Goal: Task Accomplishment & Management: Manage account settings

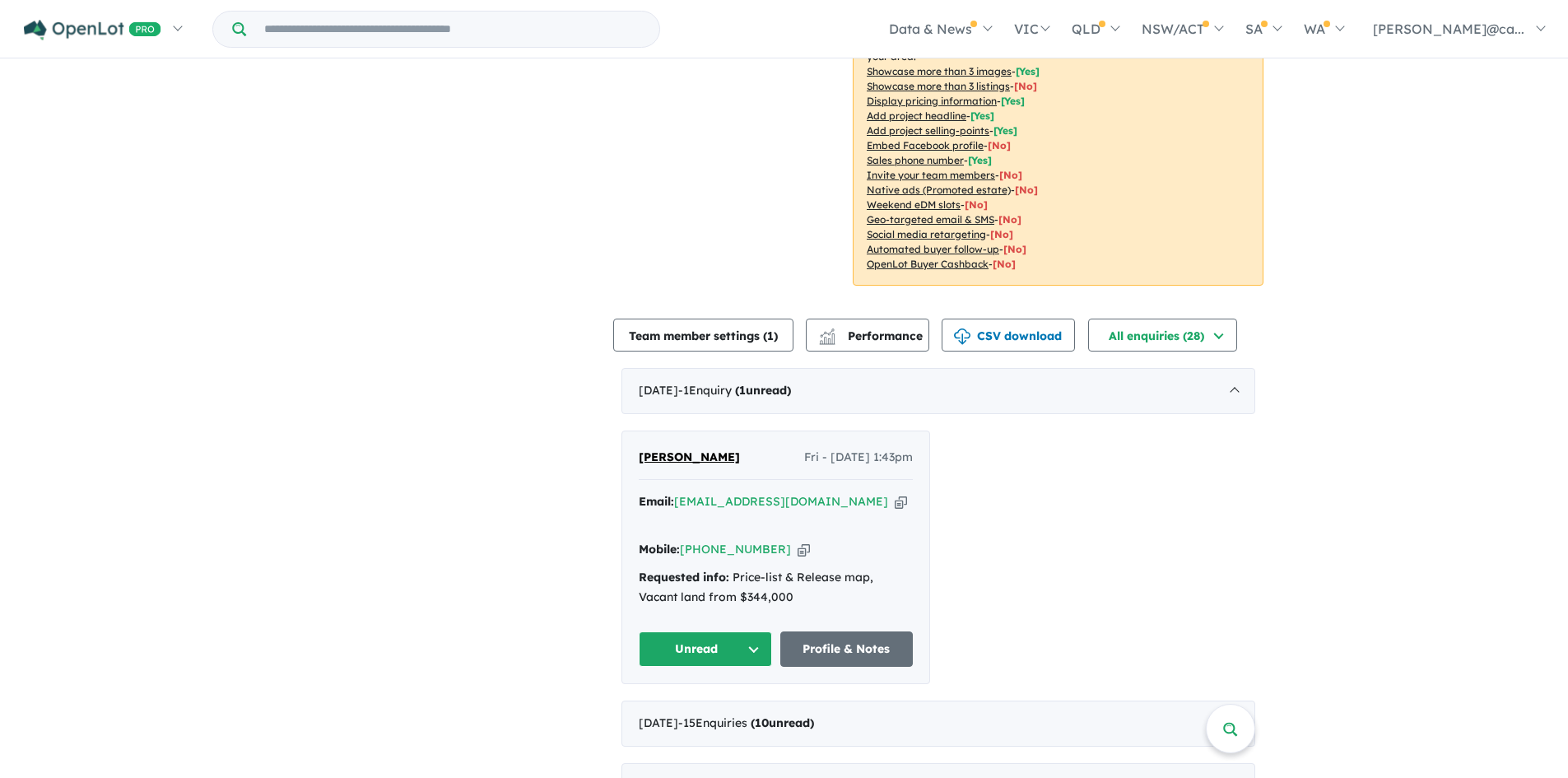
scroll to position [355, 0]
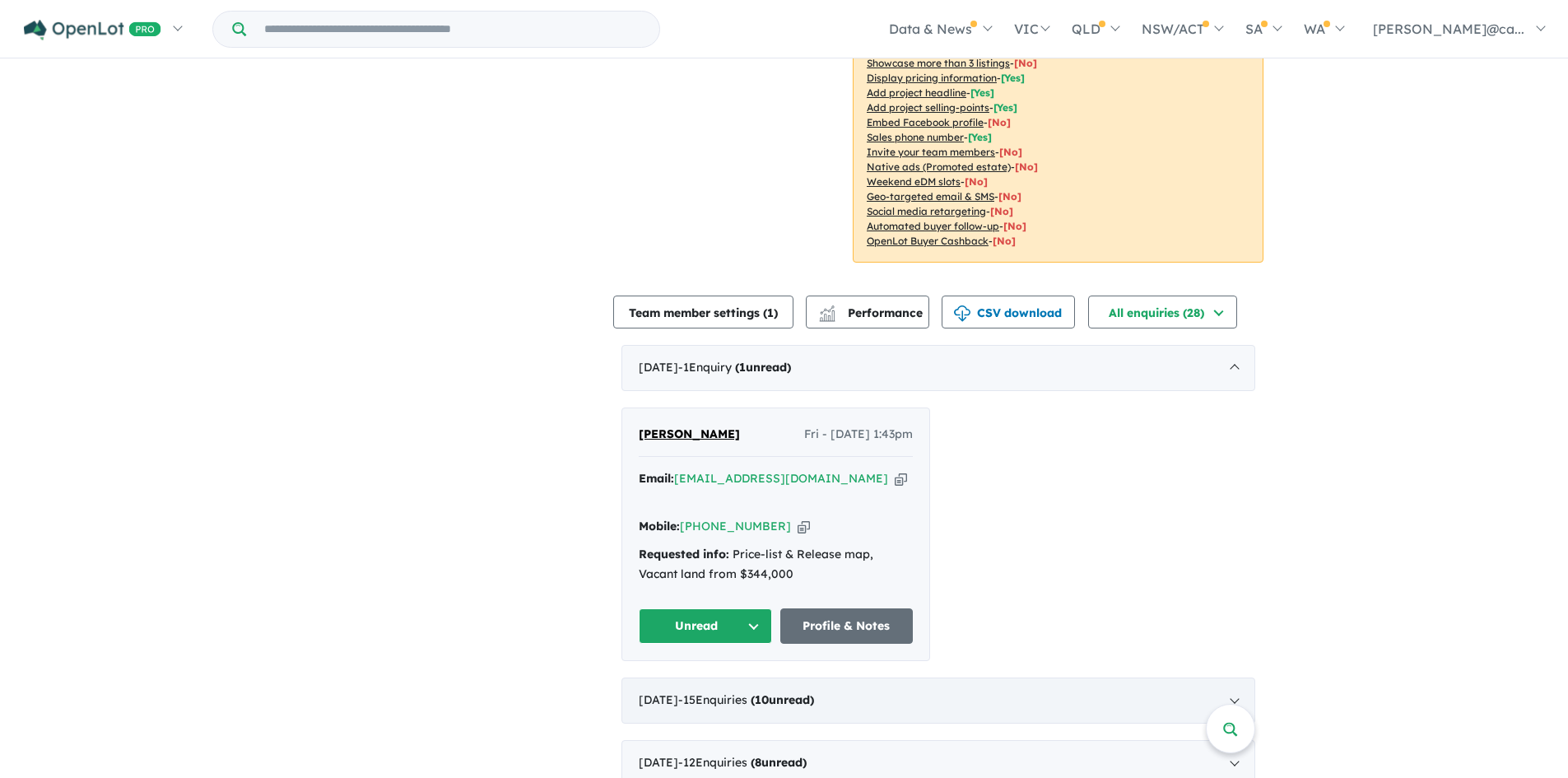
click at [1231, 683] on div "[DATE] - 15 Enquir ies ( 10 unread)" at bounding box center [938, 700] width 634 height 46
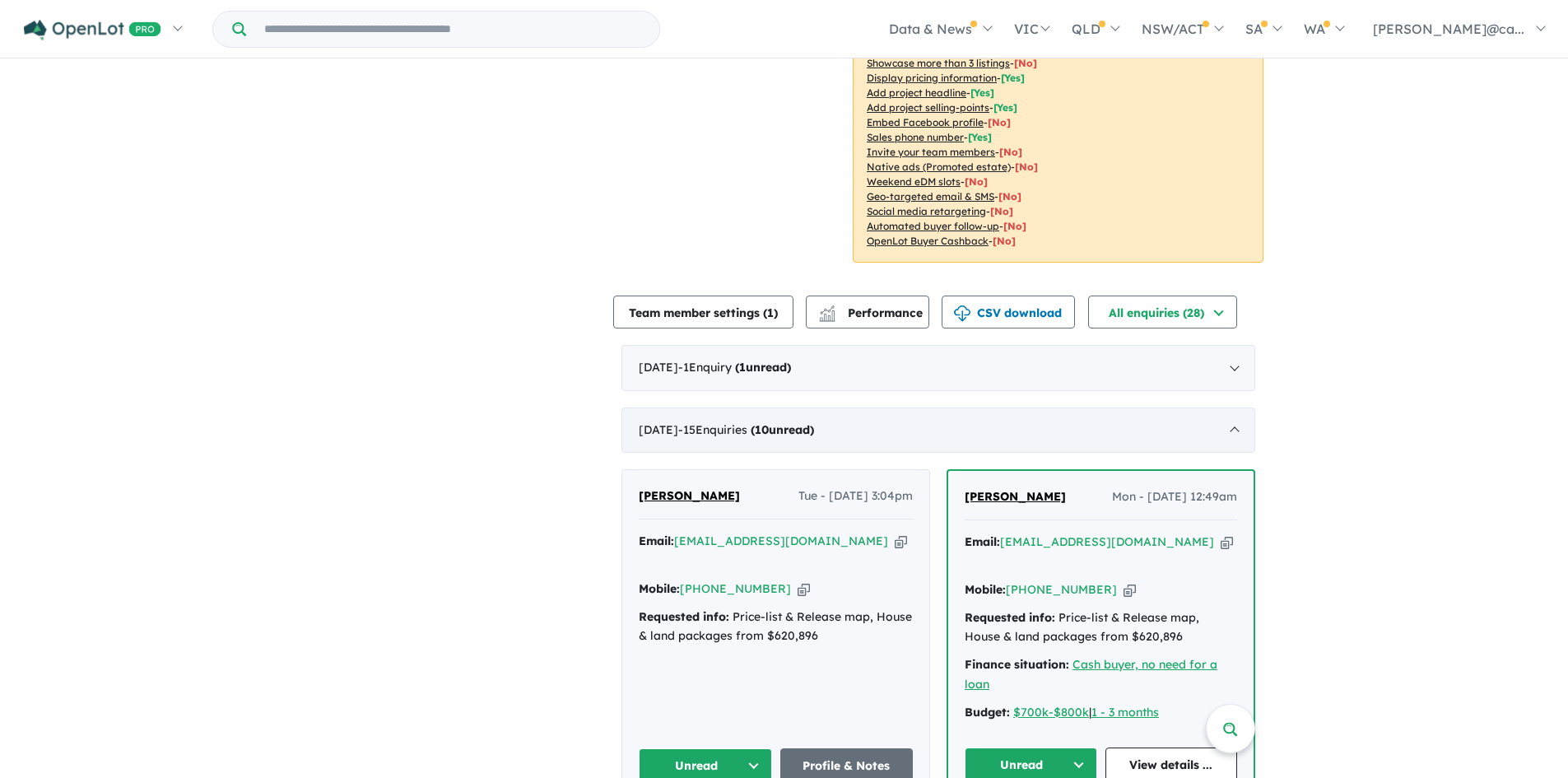
click at [1234, 428] on div "[DATE] - 15 Enquir ies ( 10 unread)" at bounding box center [938, 430] width 634 height 46
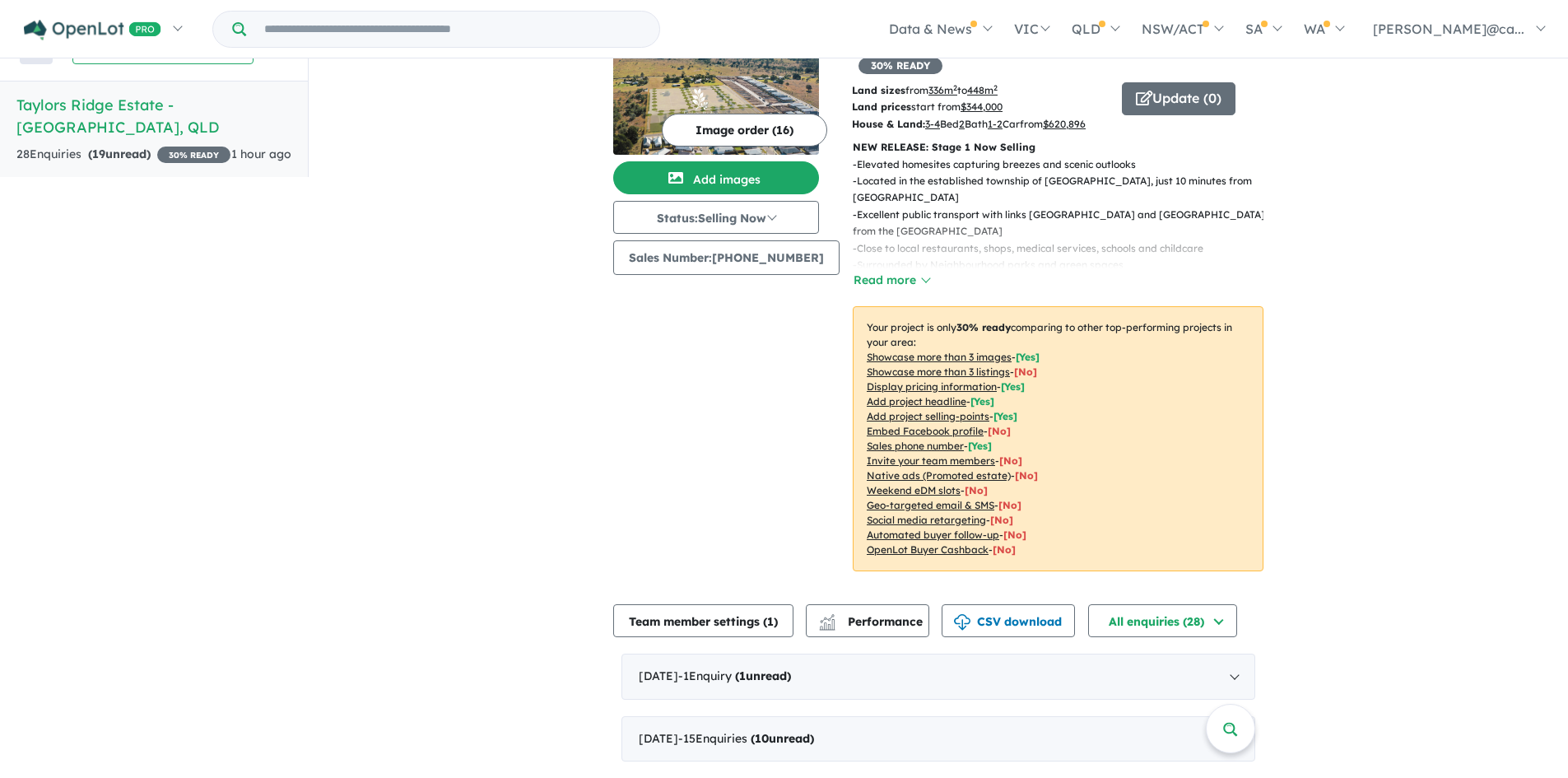
scroll to position [0, 0]
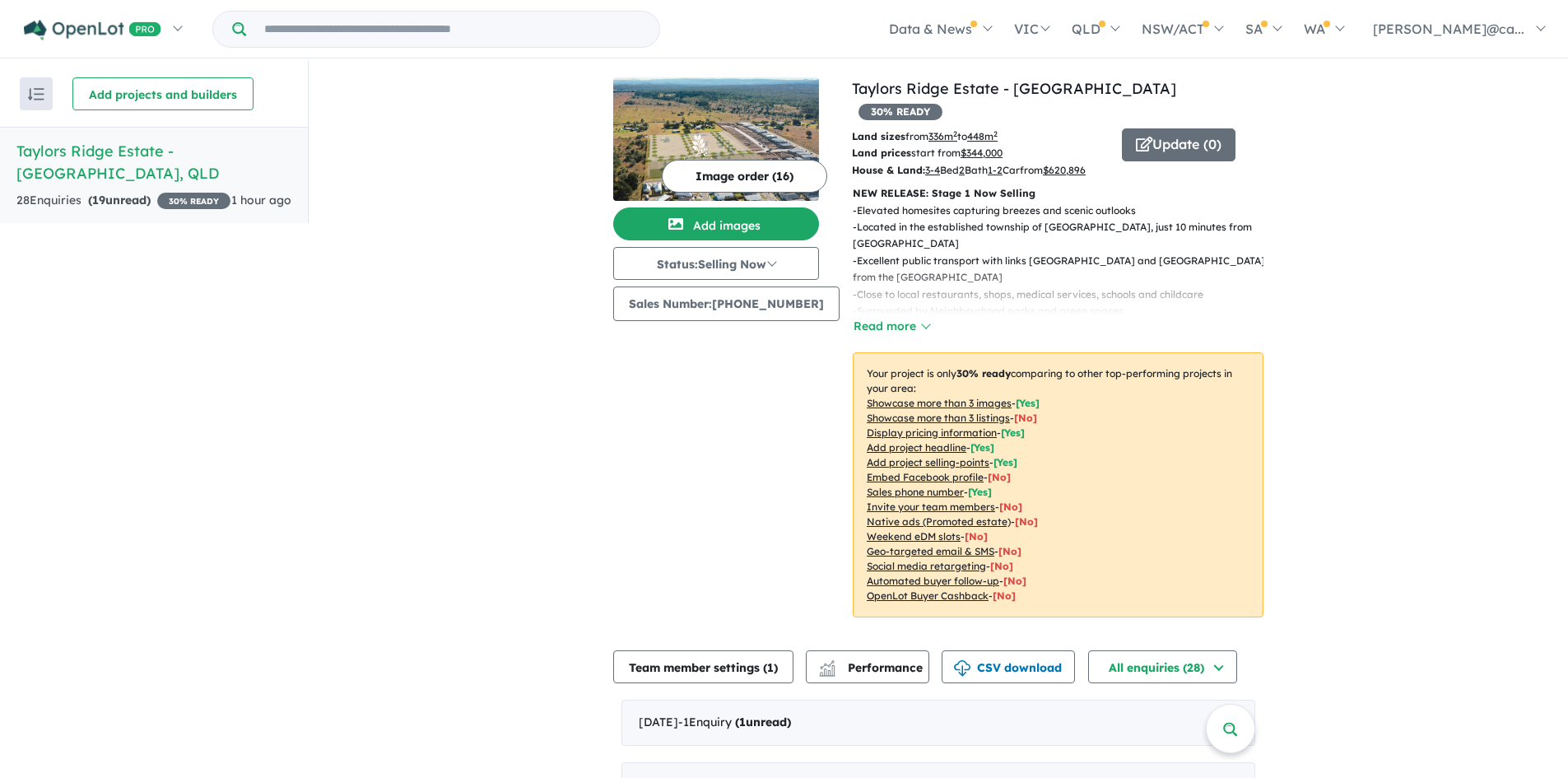
click at [130, 151] on h5 "[GEOGRAPHIC_DATA] - [GEOGRAPHIC_DATA] , [GEOGRAPHIC_DATA]" at bounding box center [154, 162] width 275 height 44
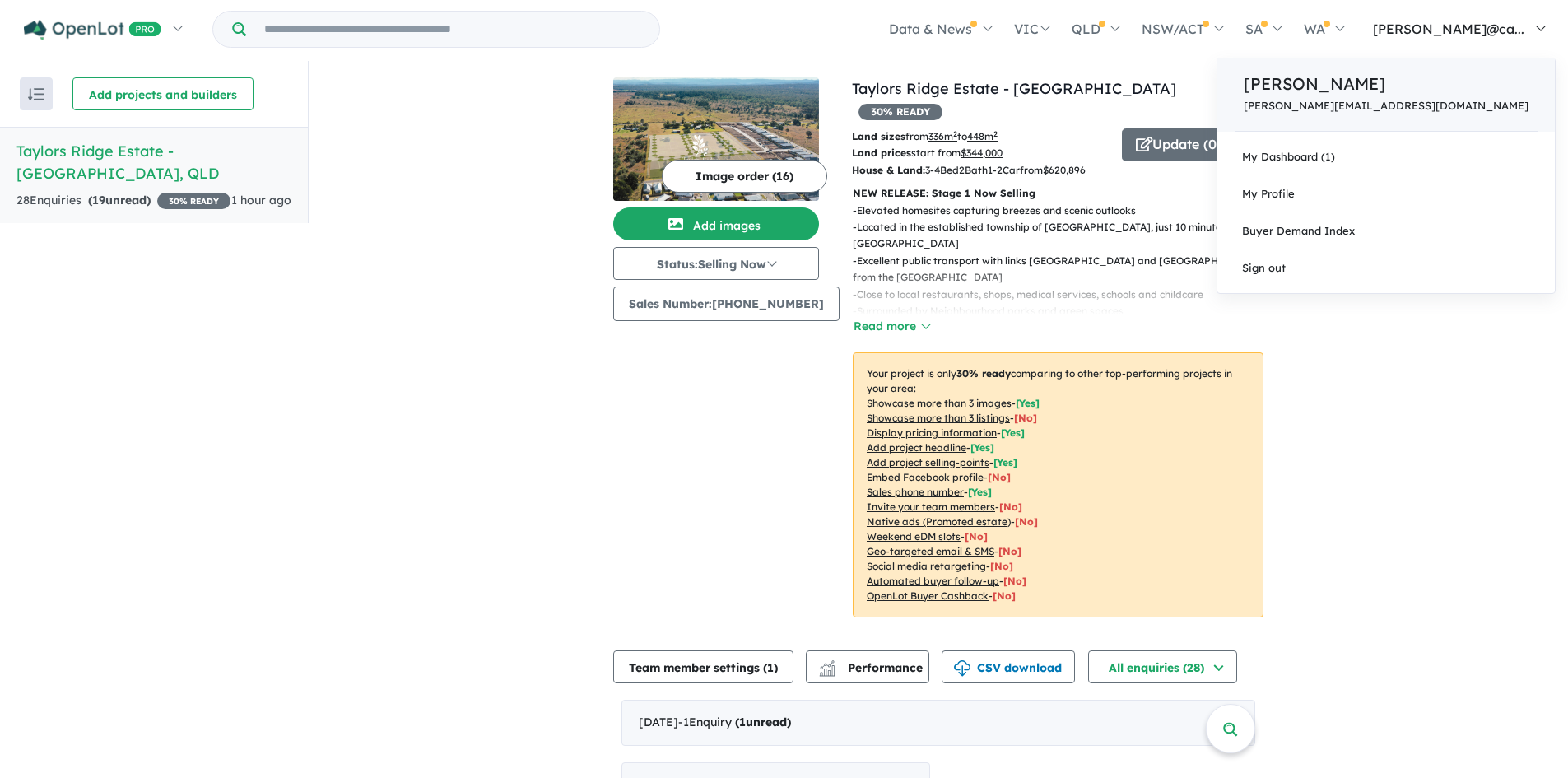
click at [1437, 108] on p "[PERSON_NAME][EMAIL_ADDRESS][DOMAIN_NAME]" at bounding box center [1386, 106] width 285 height 12
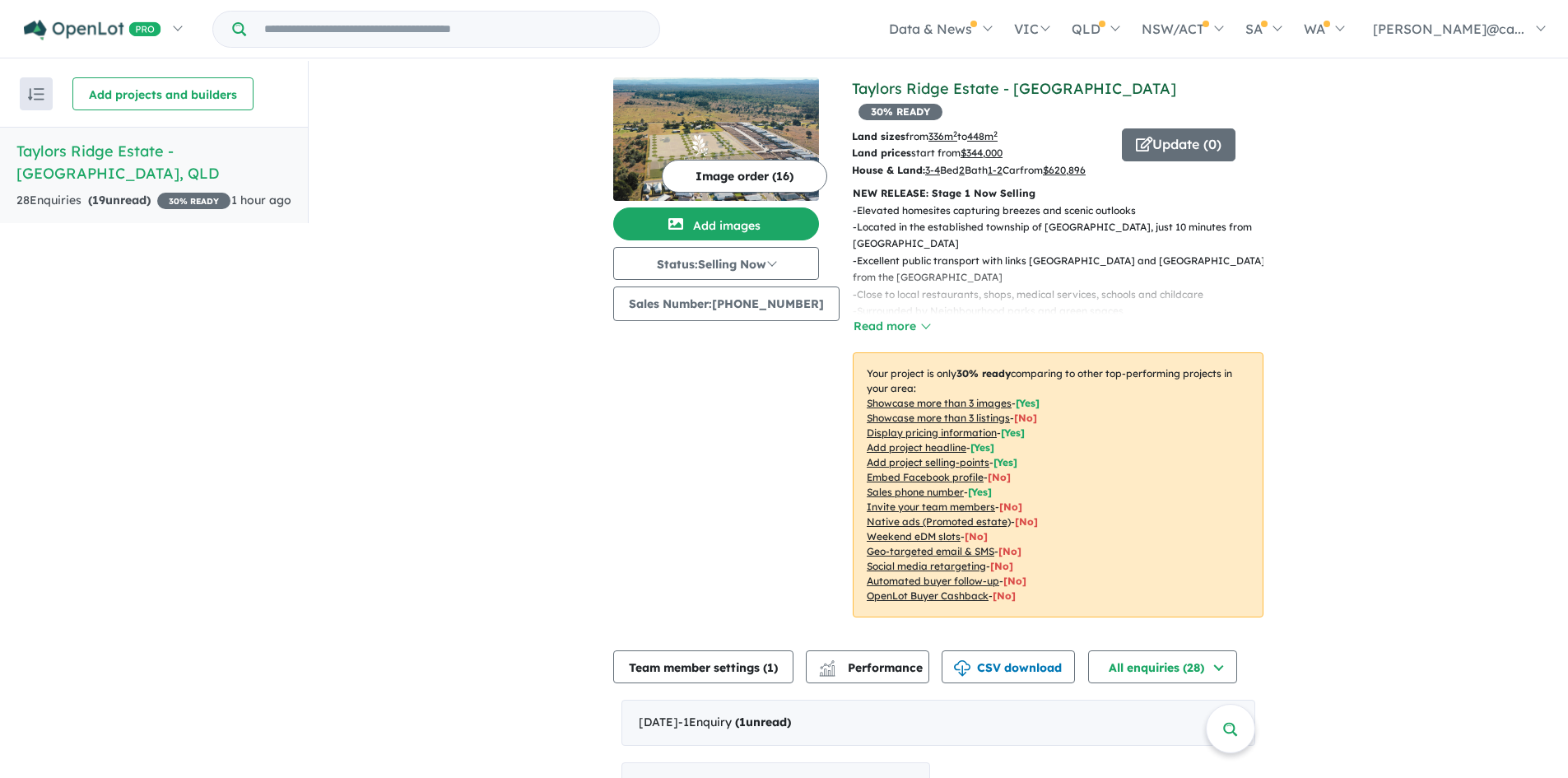
click at [874, 86] on link "Taylors Ridge Estate - [GEOGRAPHIC_DATA]" at bounding box center [1015, 88] width 325 height 19
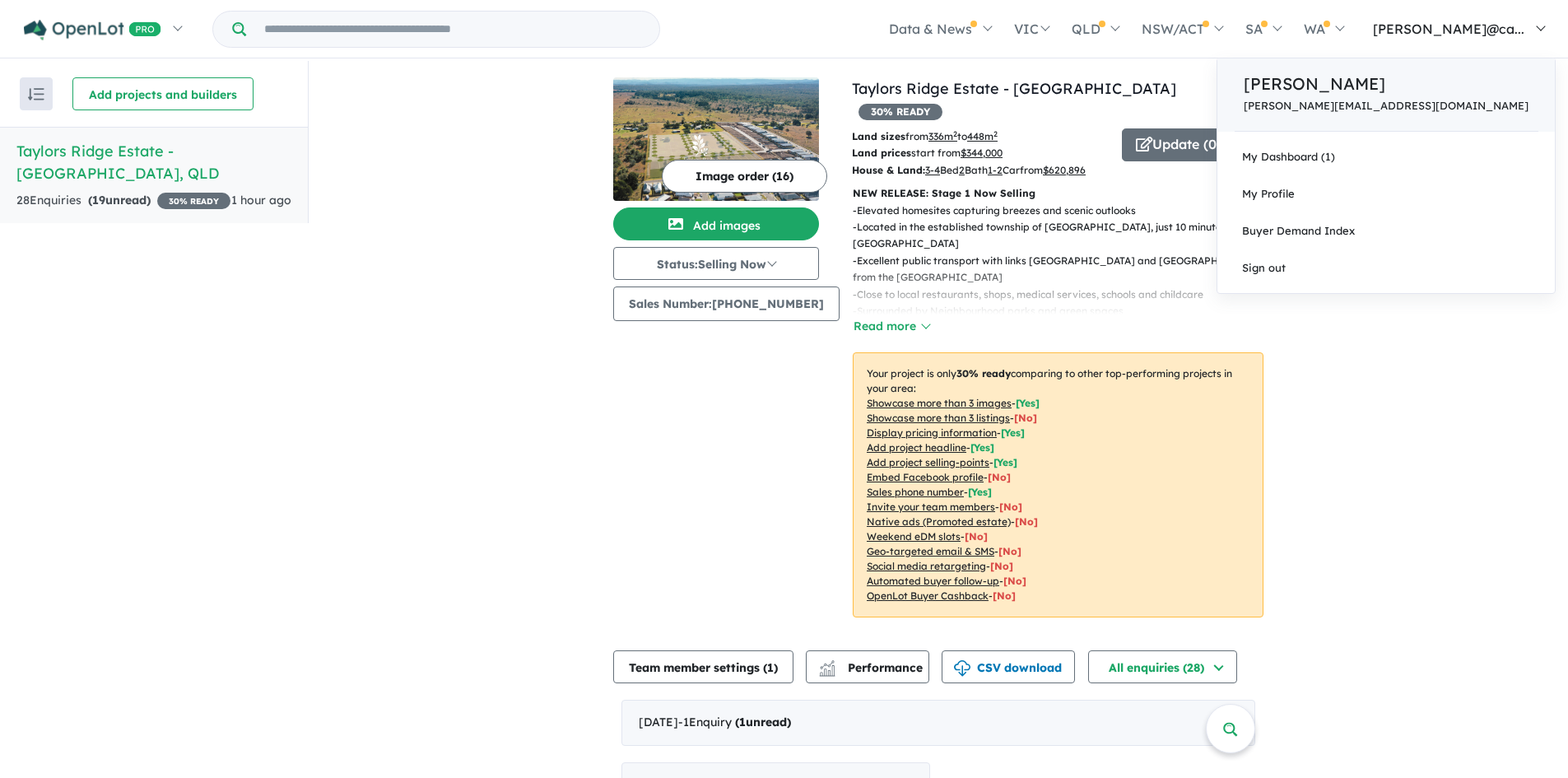
click at [1395, 90] on p "[PERSON_NAME]" at bounding box center [1386, 84] width 285 height 25
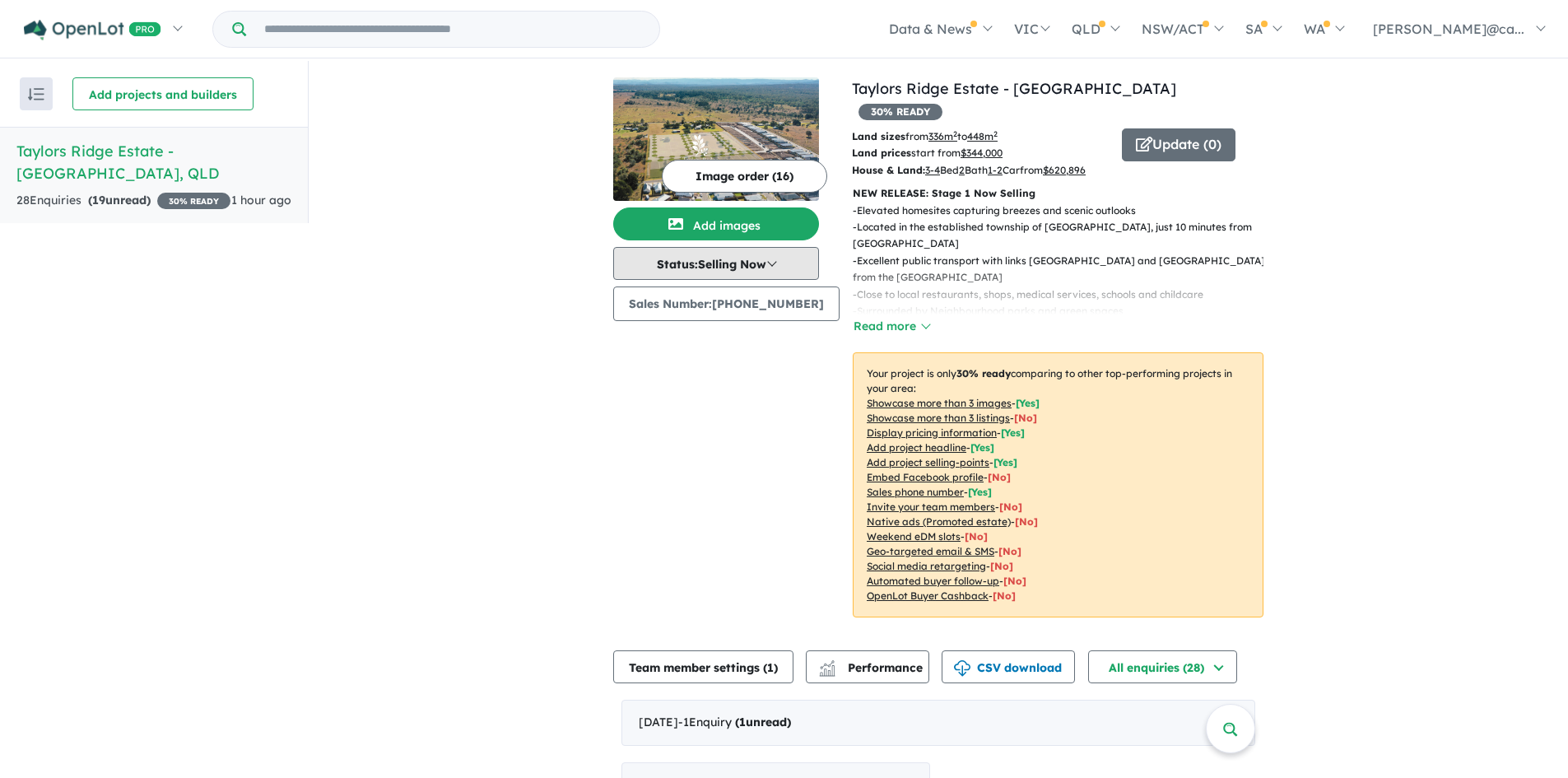
click at [783, 256] on button "Status: Selling Now" at bounding box center [716, 263] width 206 height 33
click at [519, 298] on div "View all projects in your account Taylors Ridge Estate - Walloon 30 % READY Lan…" at bounding box center [939, 609] width 1260 height 1096
click at [890, 319] on button "Read more" at bounding box center [892, 325] width 78 height 19
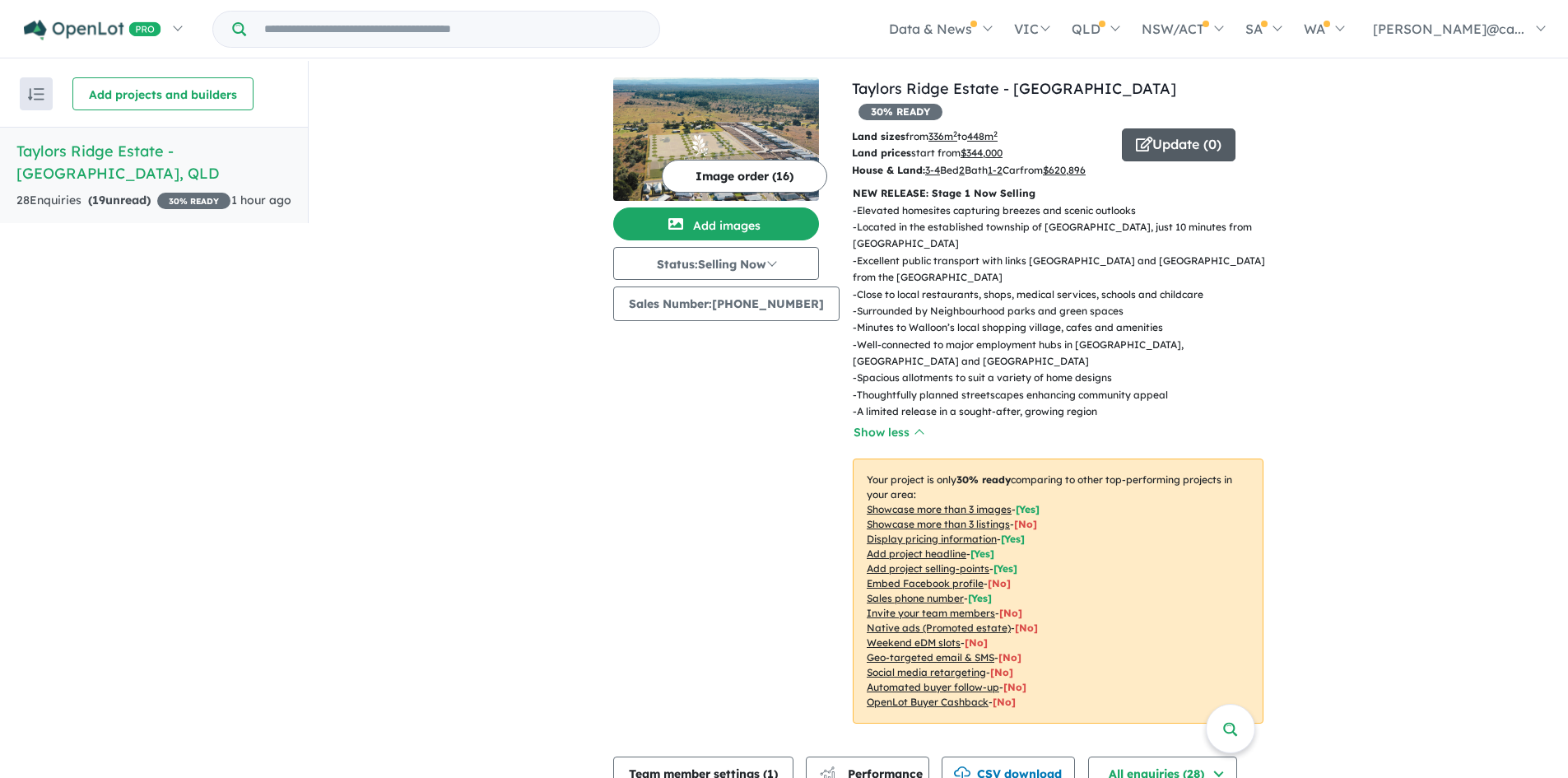
click at [1161, 129] on button "Update ( 0 )" at bounding box center [1179, 145] width 114 height 33
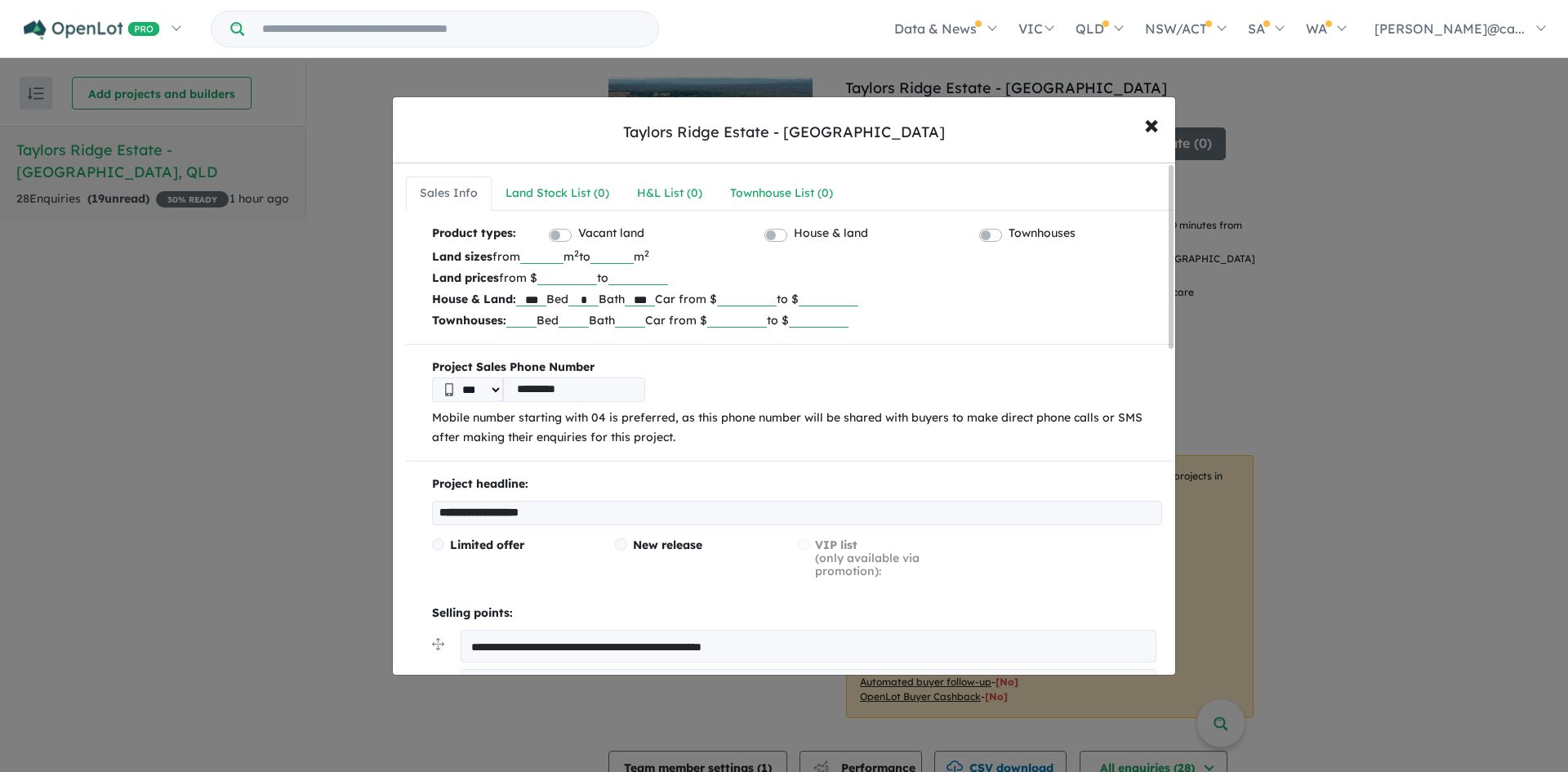
click at [581, 278] on input "******" at bounding box center [567, 277] width 60 height 17
type input "******"
click at [777, 299] on input "******" at bounding box center [747, 298] width 60 height 17
type input "******"
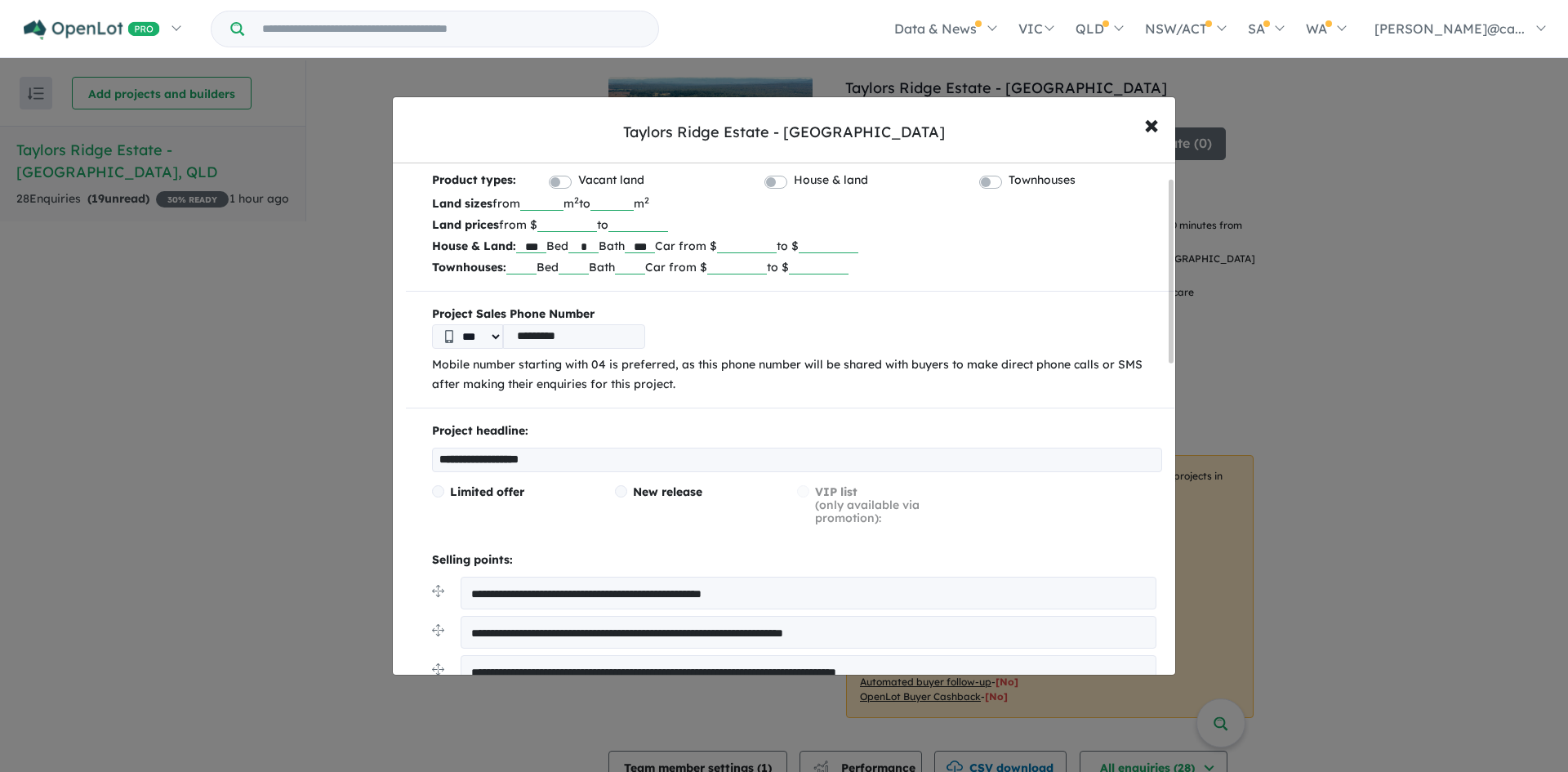
scroll to position [81, 0]
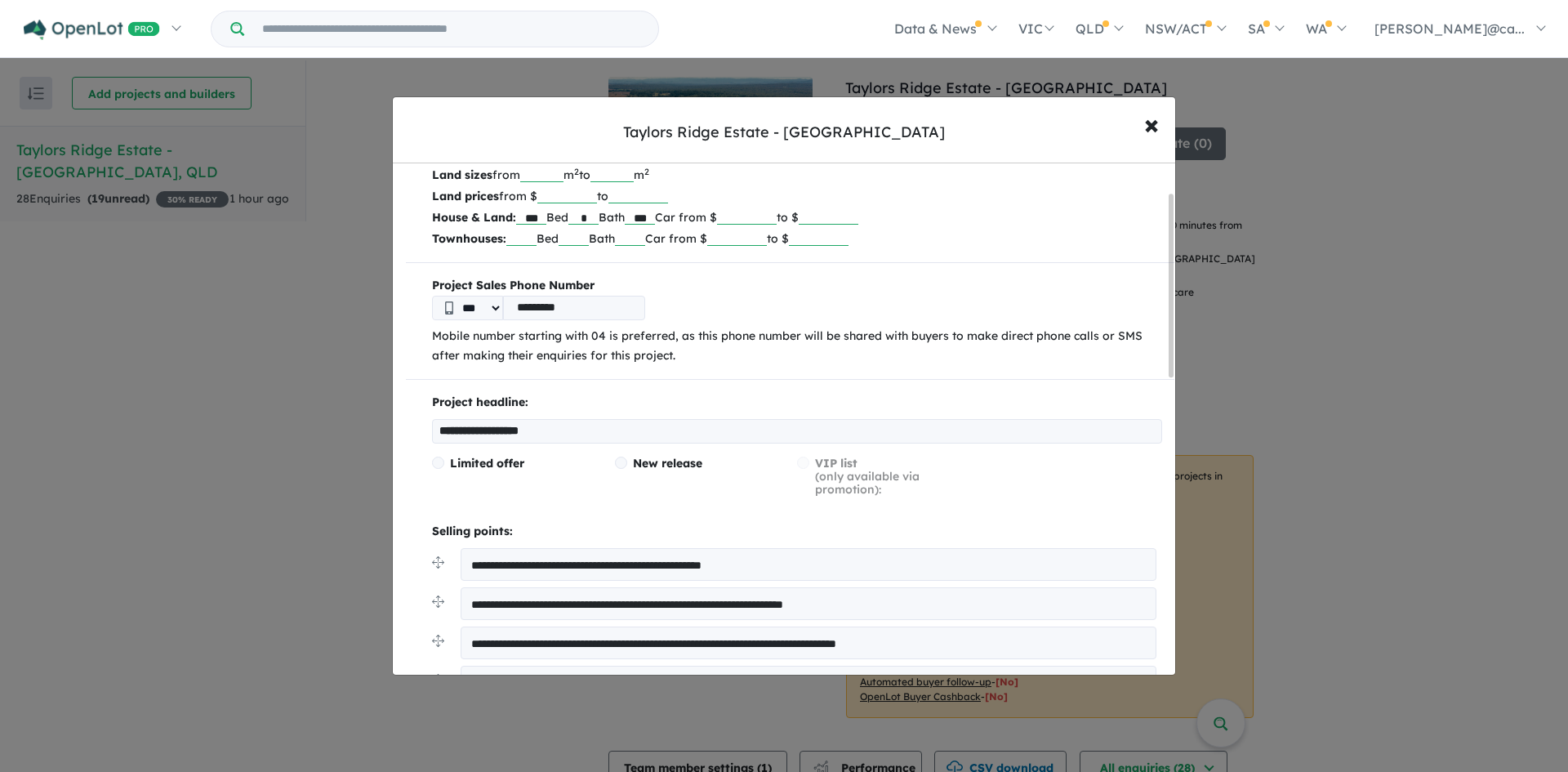
click at [482, 428] on input "**********" at bounding box center [798, 432] width 730 height 25
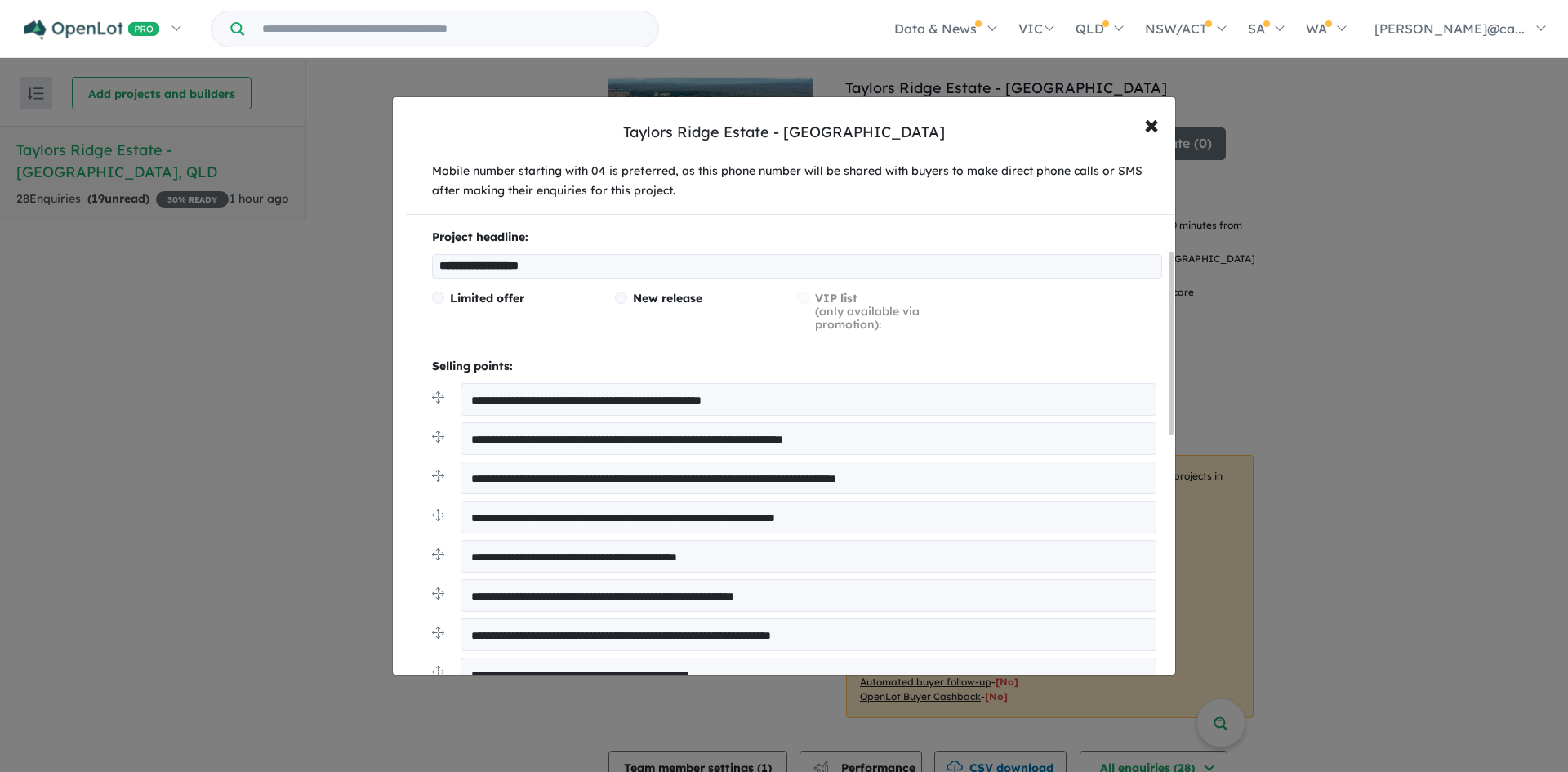
scroll to position [245, 0]
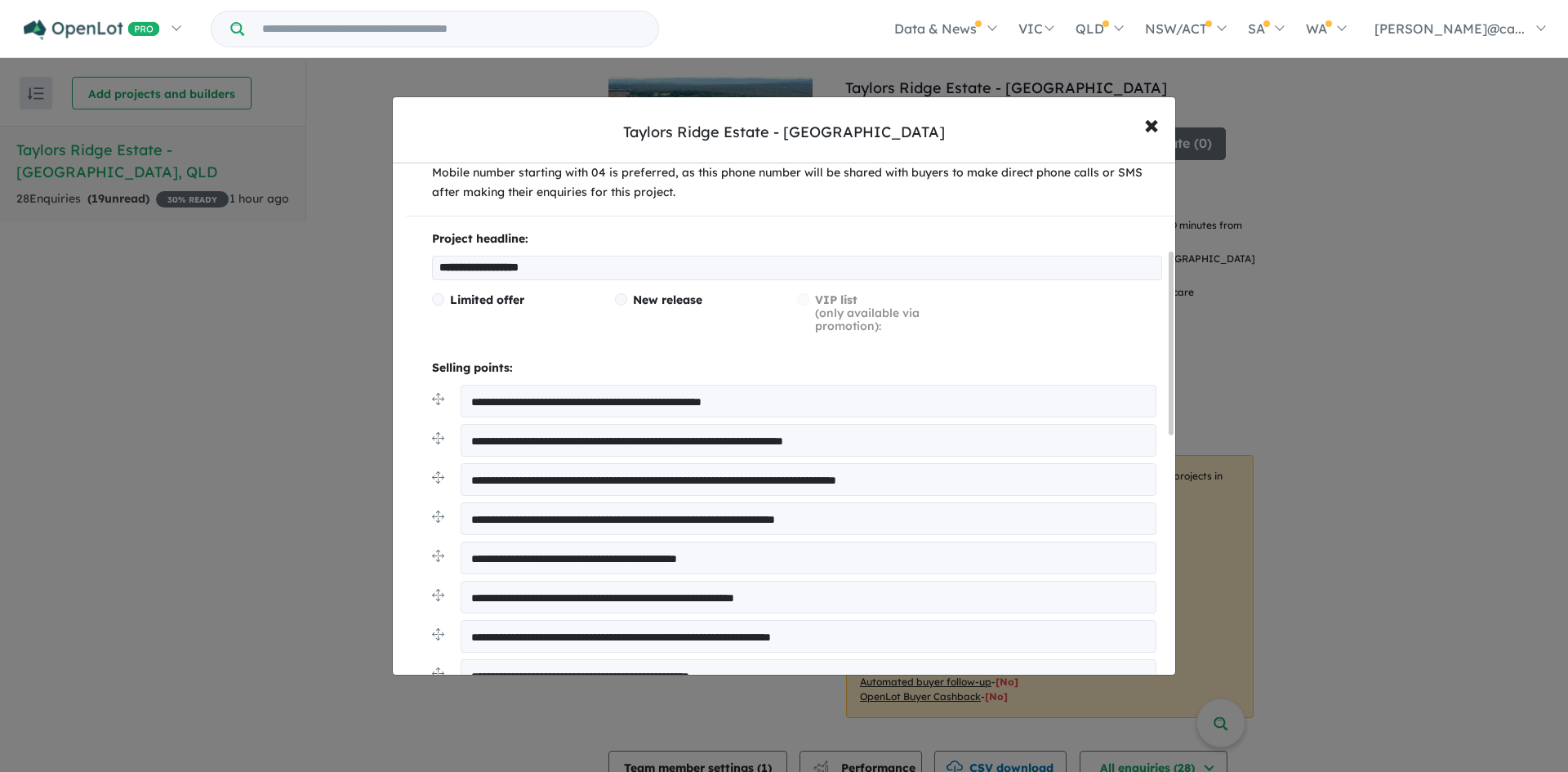
click at [421, 336] on div "**********" at bounding box center [791, 514] width 769 height 569
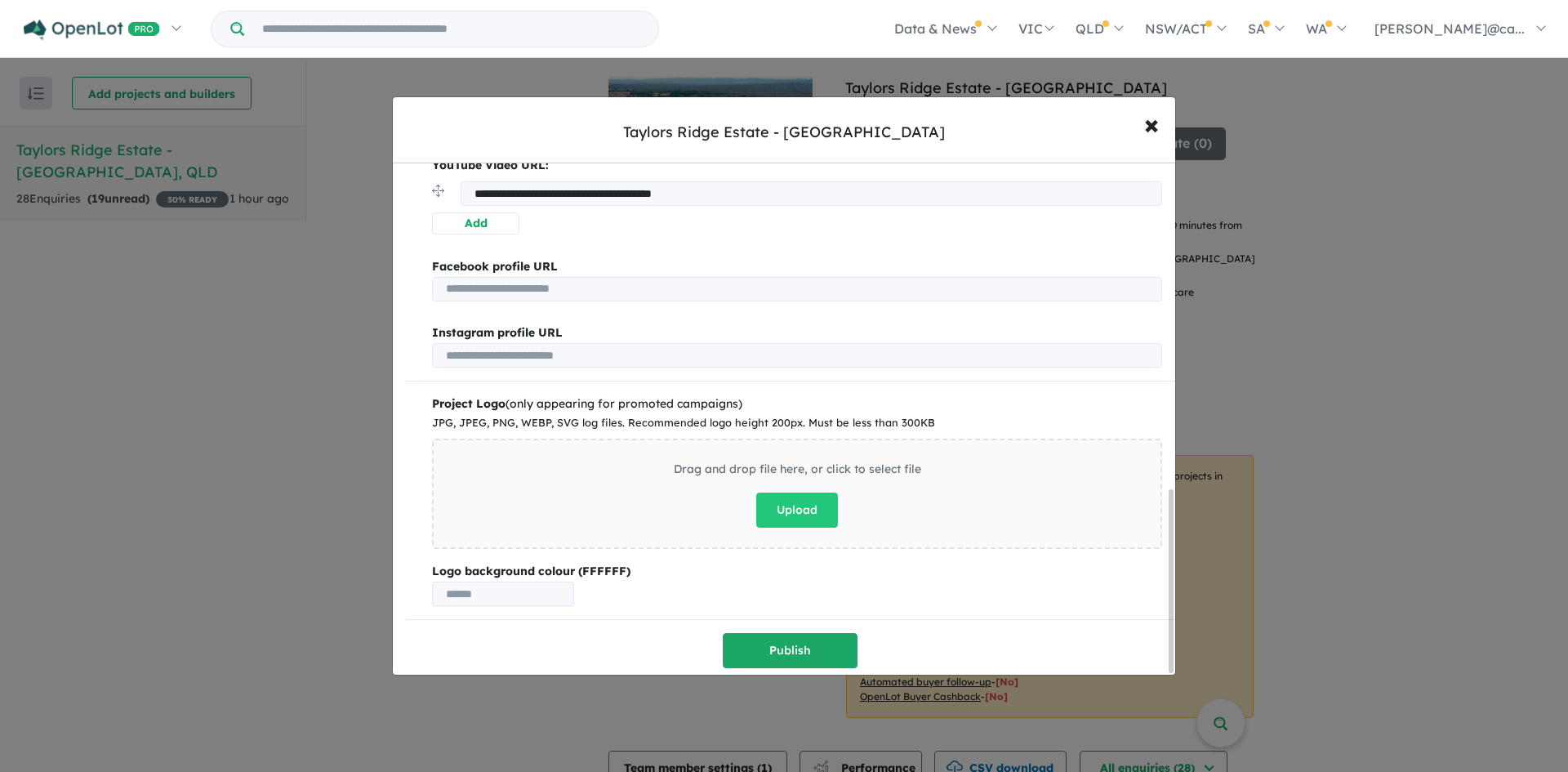
scroll to position [920, 0]
click at [769, 644] on button "Publish" at bounding box center [791, 649] width 135 height 35
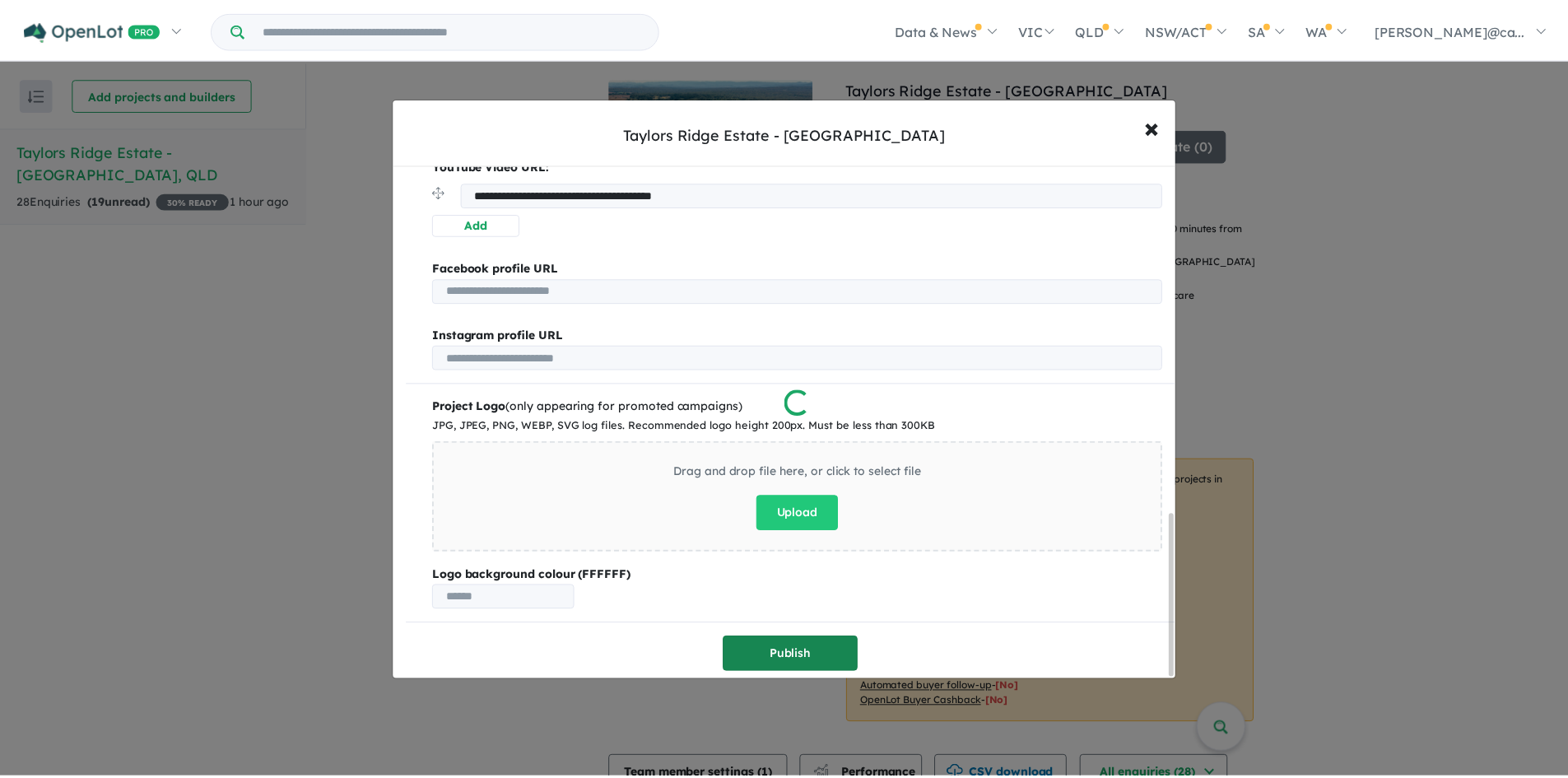
scroll to position [0, 0]
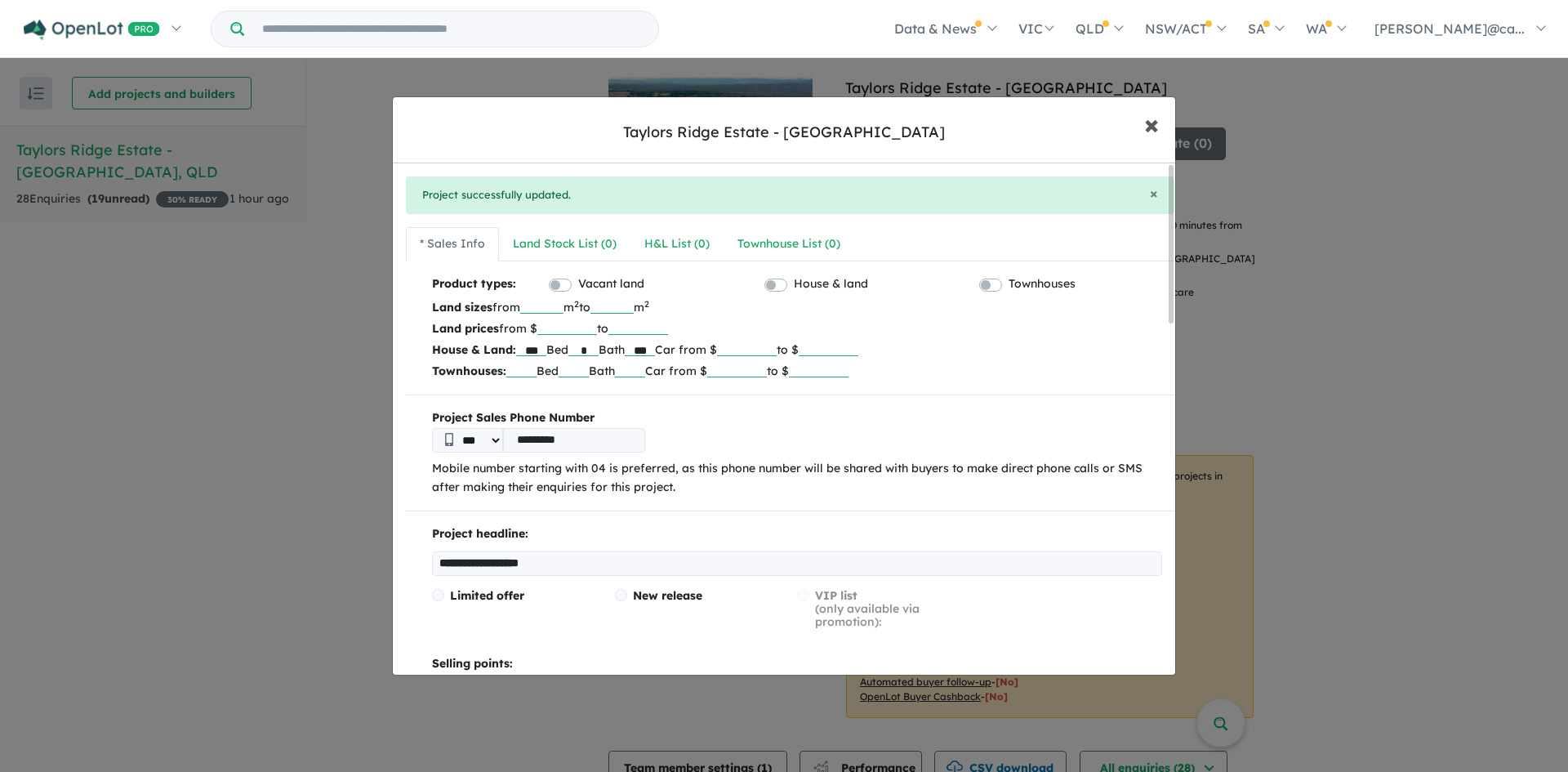
click at [1151, 124] on span "×" at bounding box center [1151, 123] width 15 height 35
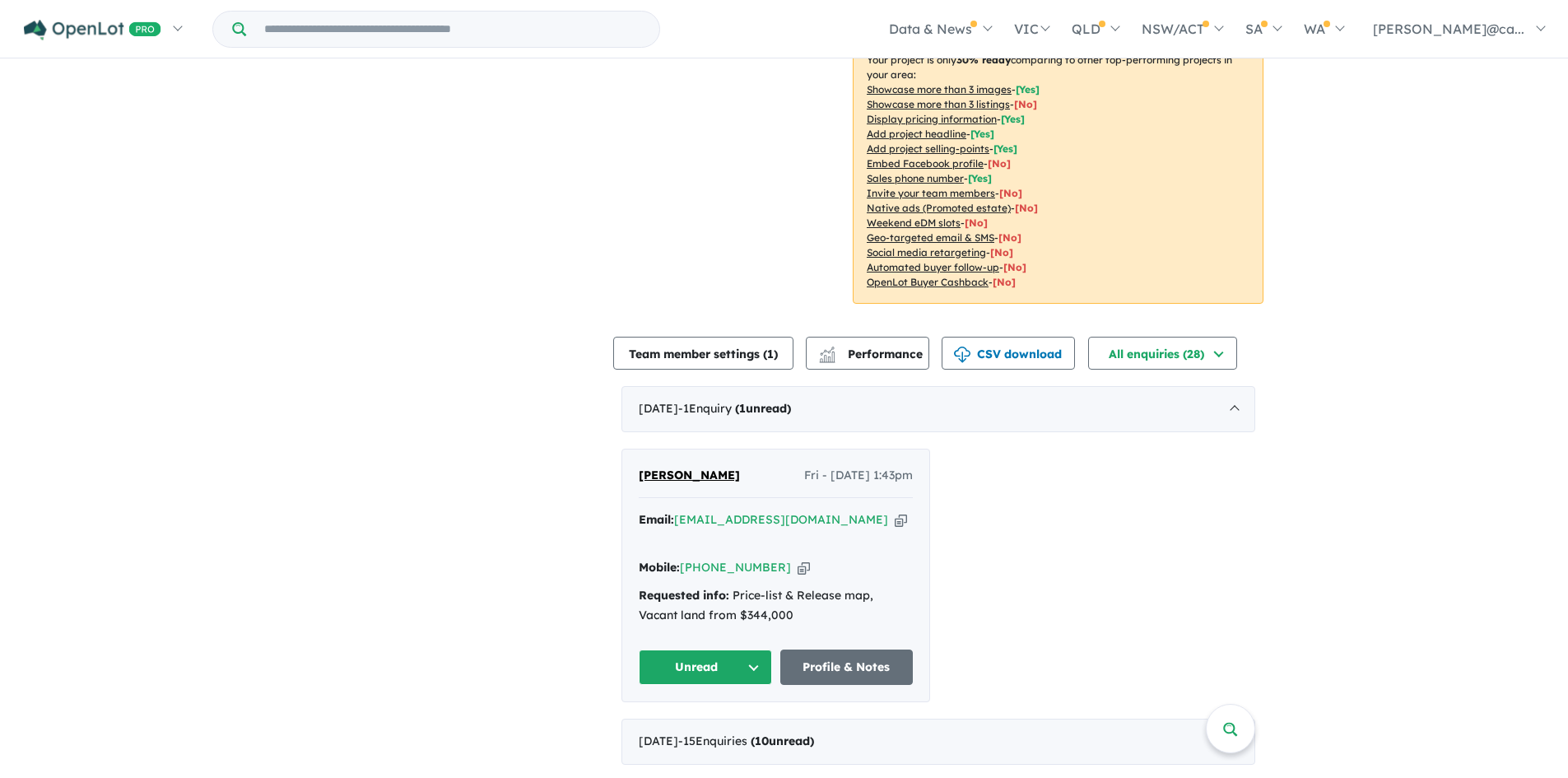
scroll to position [427, 0]
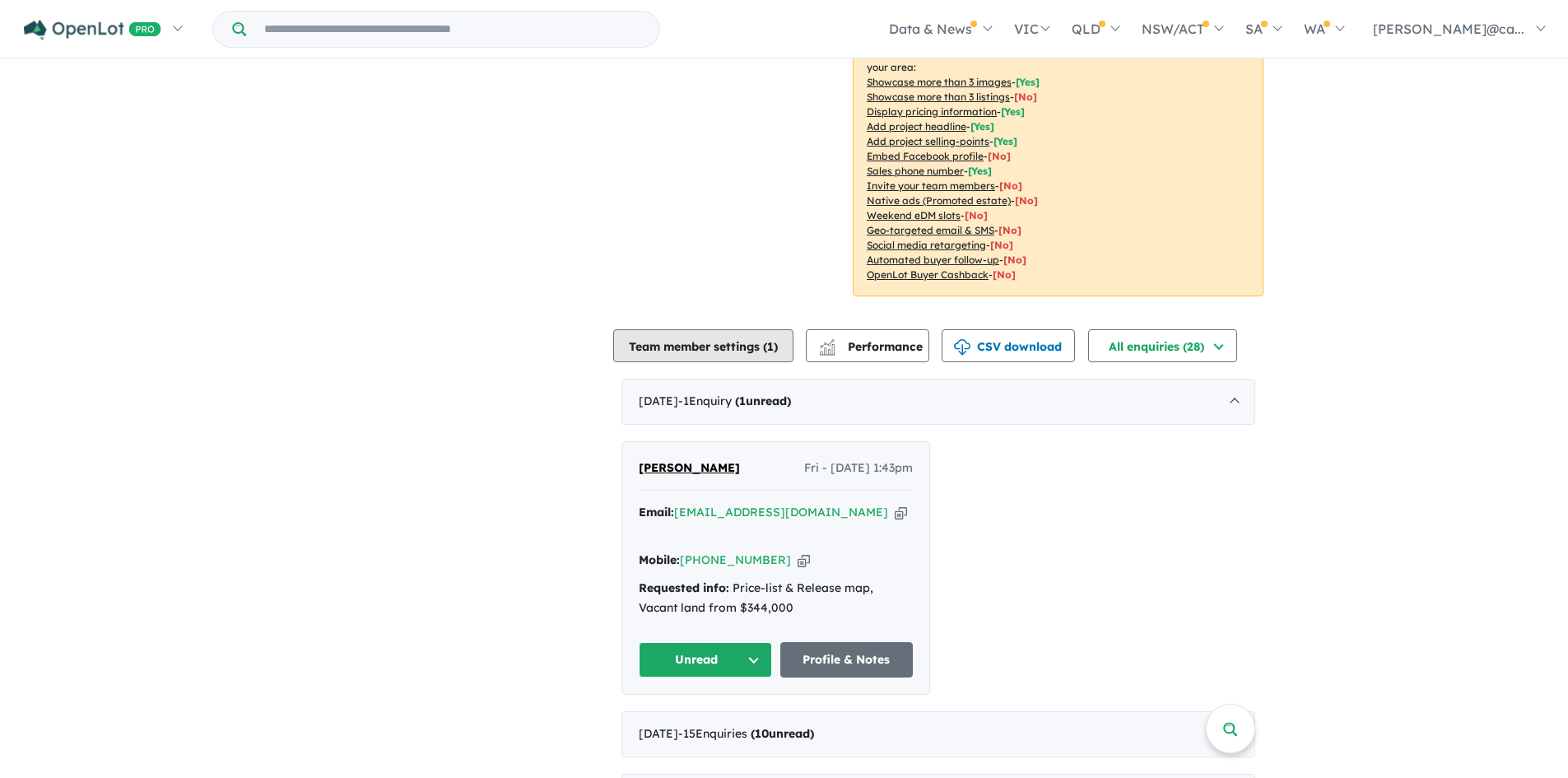
click at [732, 329] on button "Team member settings ( 1 )" at bounding box center [703, 345] width 180 height 33
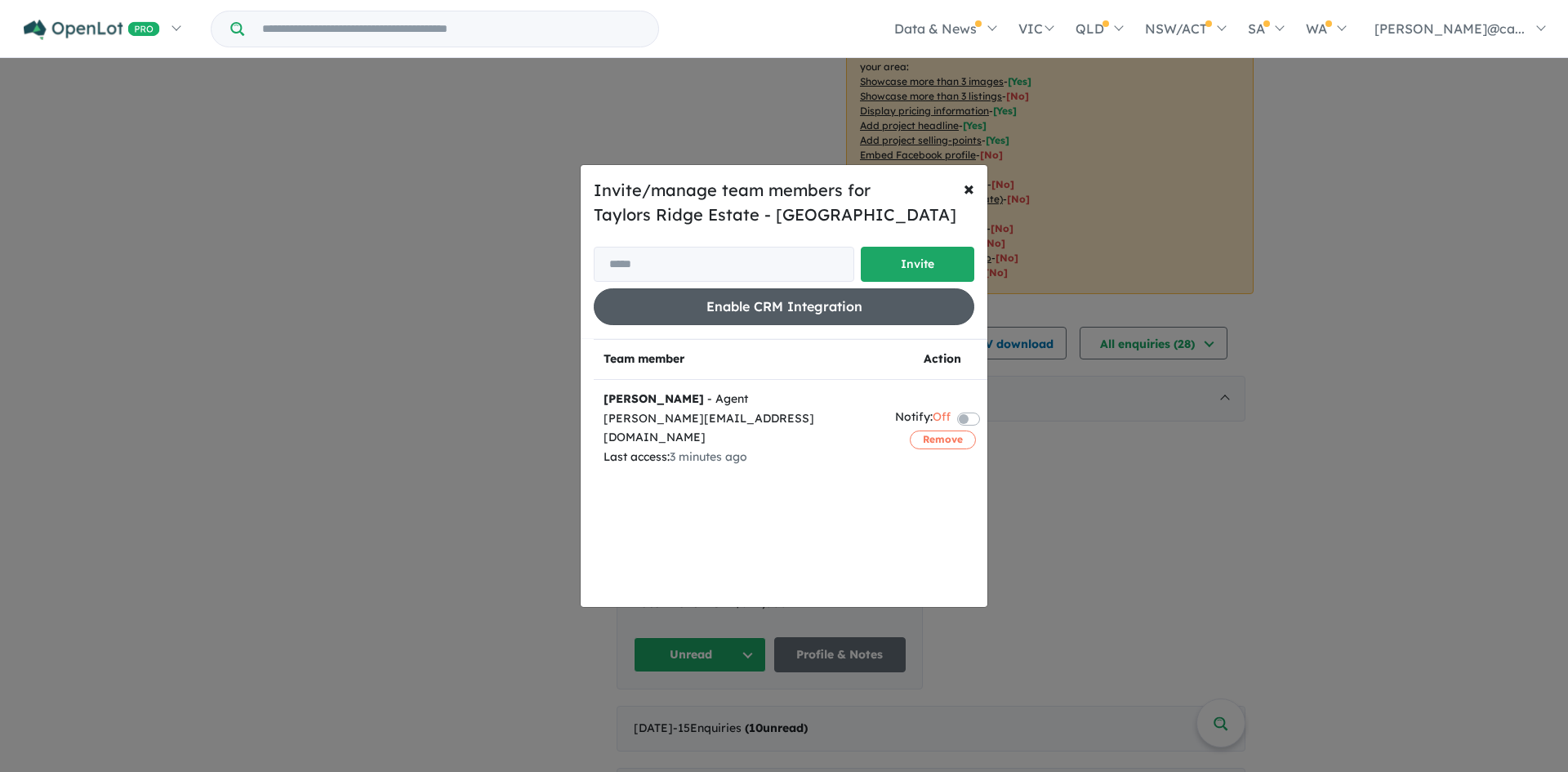
click at [770, 313] on button "Enable CRM Integration" at bounding box center [784, 306] width 381 height 37
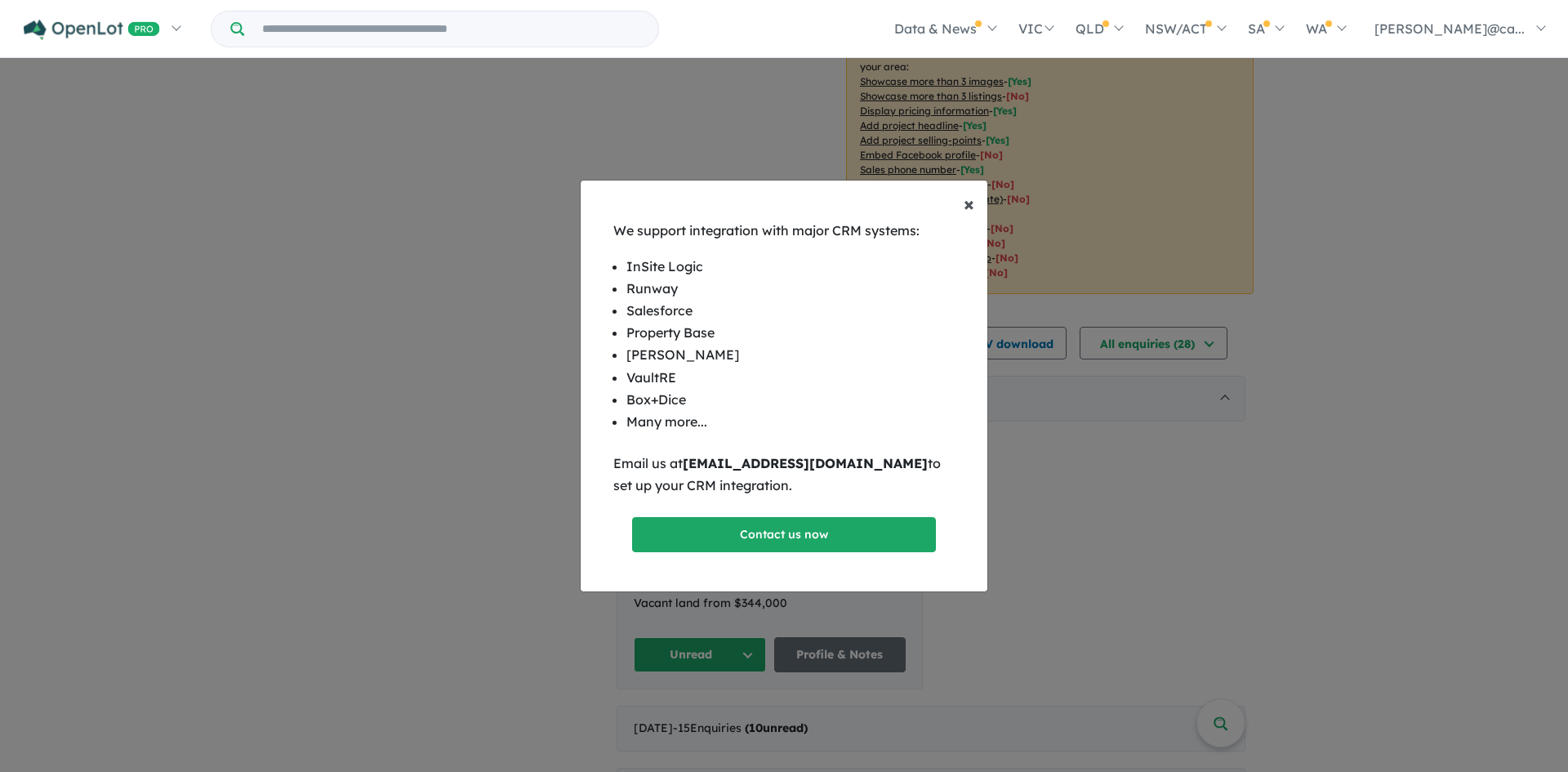
click at [969, 204] on span "×" at bounding box center [969, 203] width 11 height 25
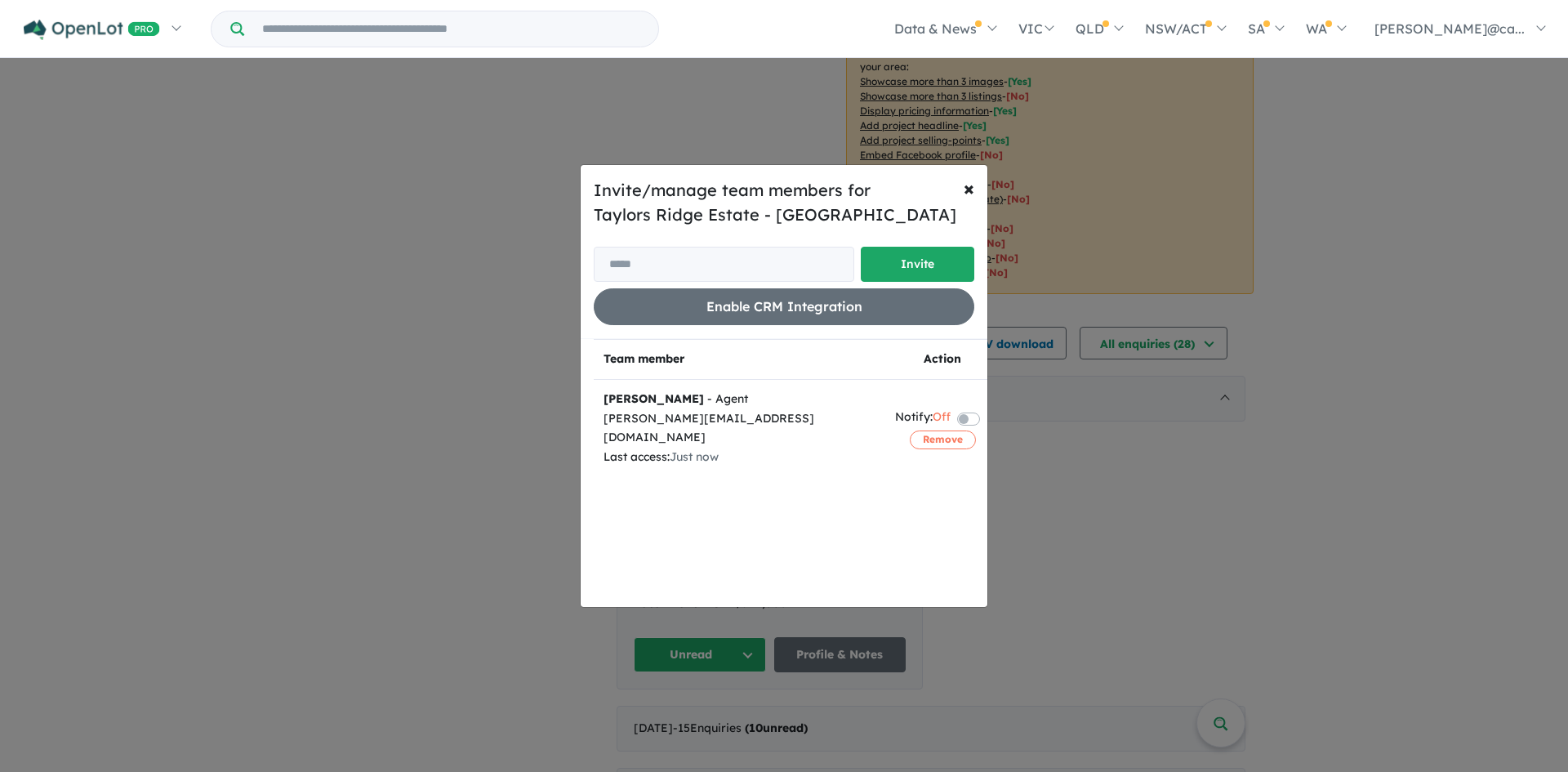
click at [987, 409] on label at bounding box center [988, 418] width 4 height 19
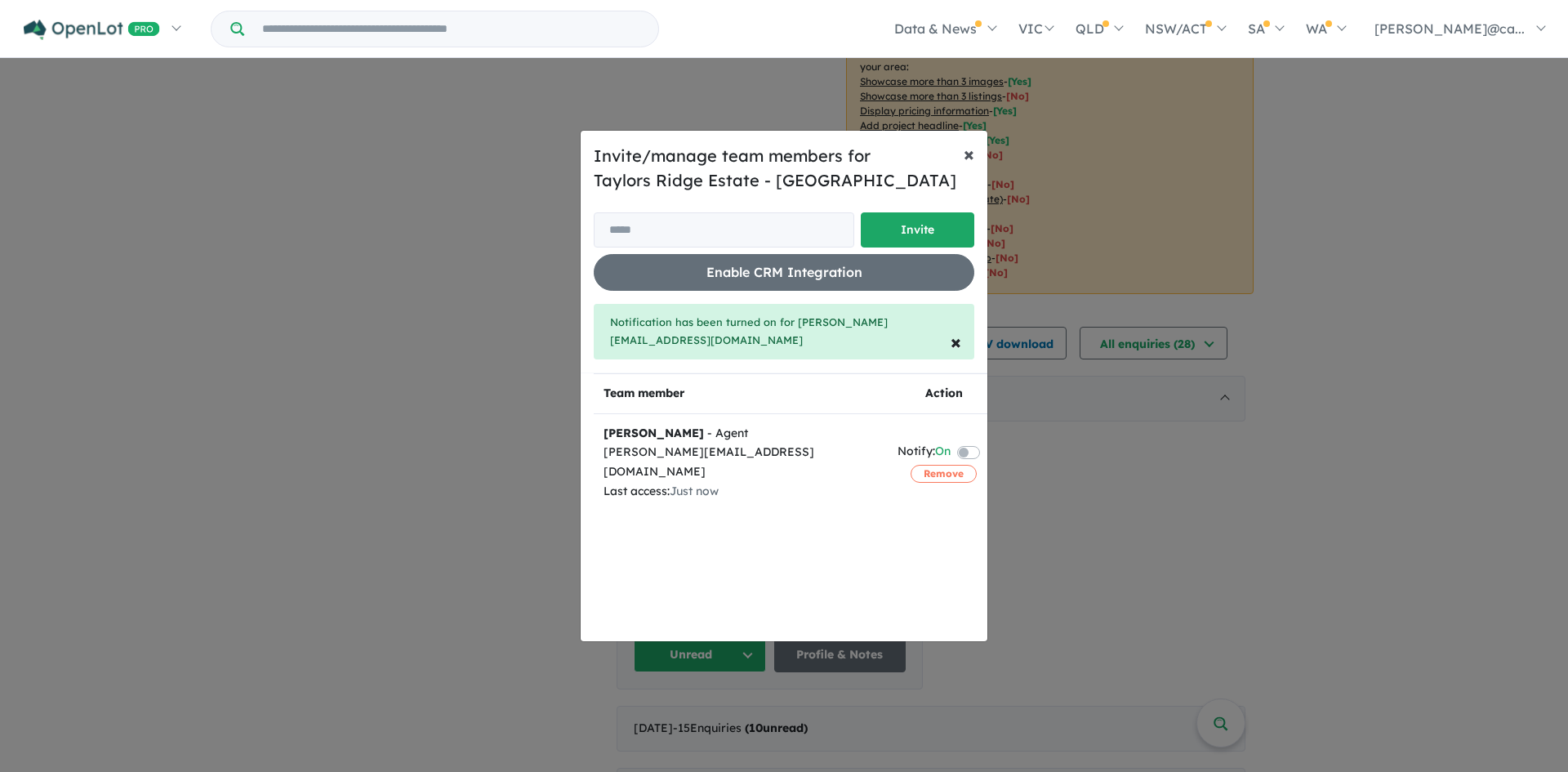
click at [967, 155] on span "×" at bounding box center [969, 153] width 11 height 25
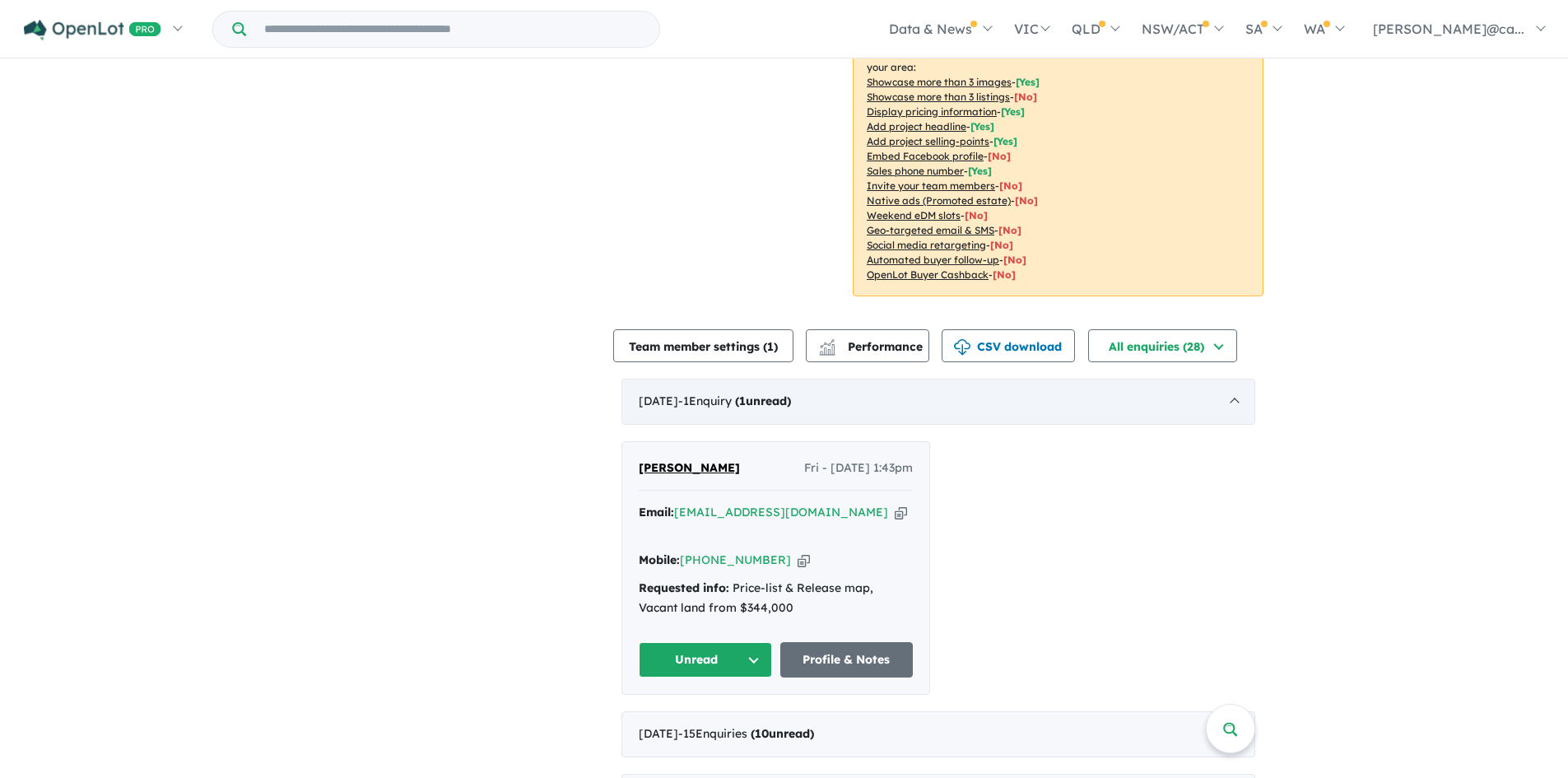
click at [1239, 378] on div "October 2025 - 1 Enquir y ( 1 unread)" at bounding box center [938, 401] width 634 height 46
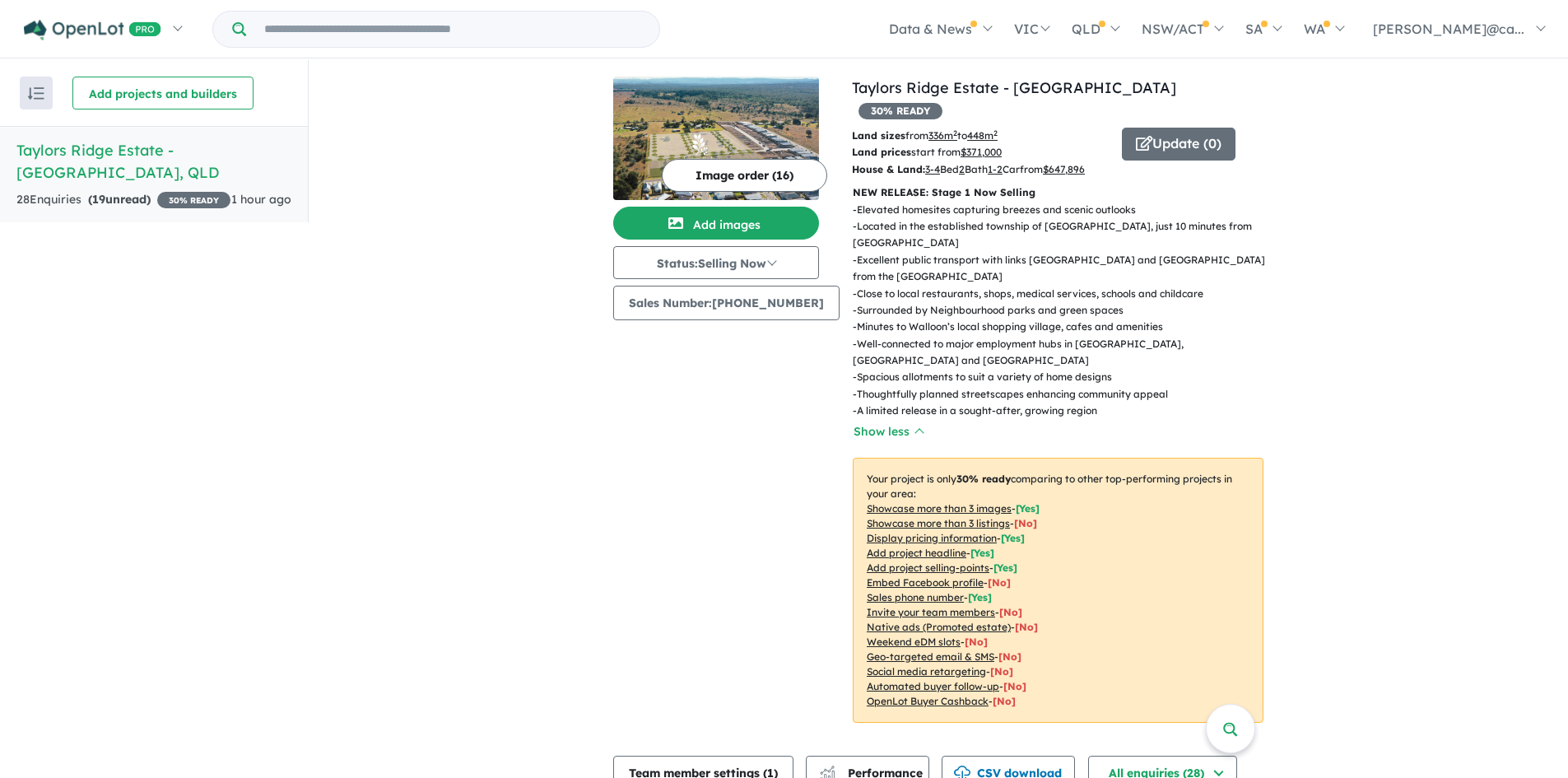
scroll to position [0, 0]
click at [977, 90] on link "Taylors Ridge Estate - [GEOGRAPHIC_DATA]" at bounding box center [1015, 88] width 325 height 19
click at [127, 92] on button "Add projects and builders" at bounding box center [162, 94] width 181 height 33
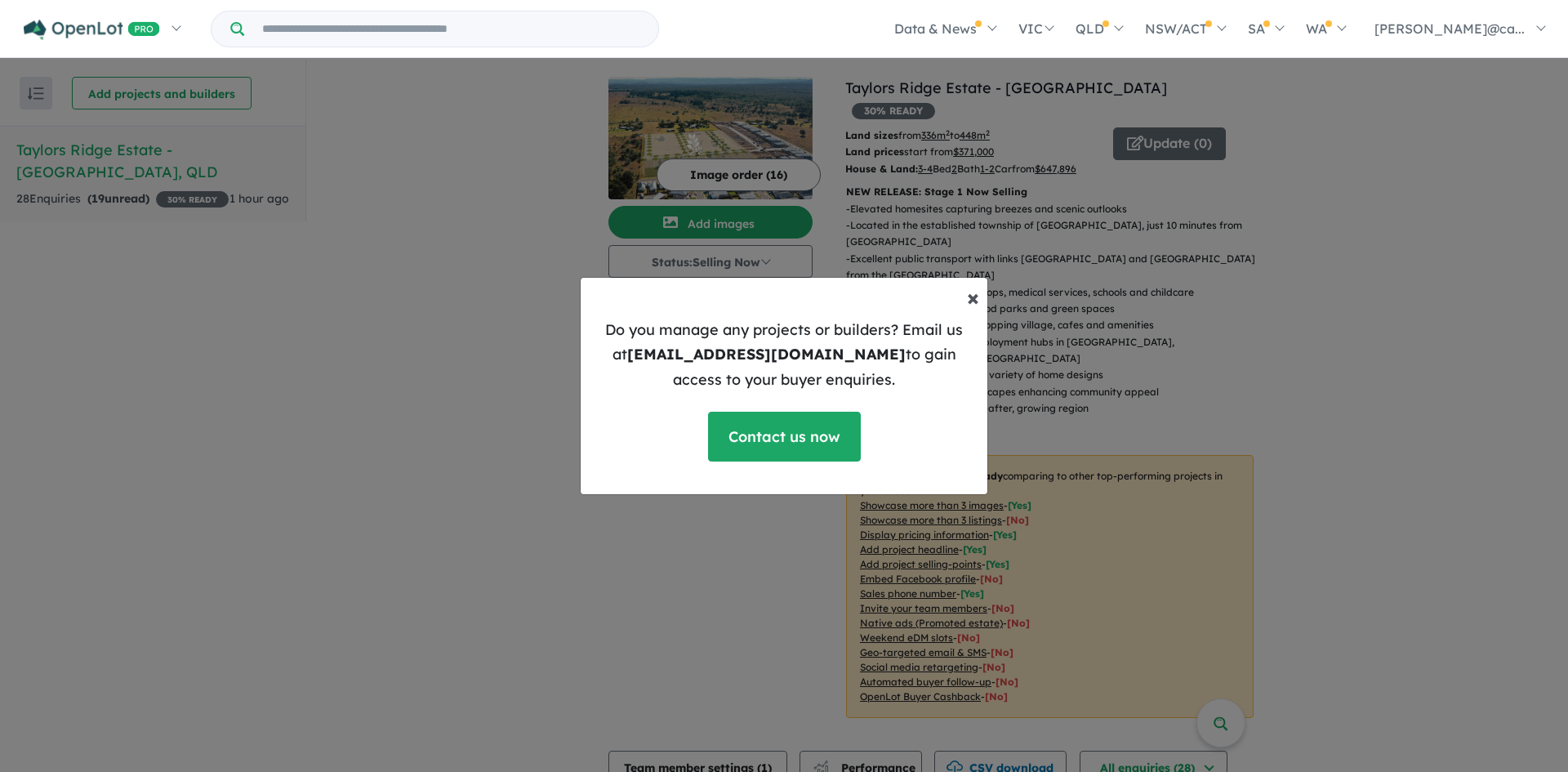
click at [972, 293] on span "×" at bounding box center [974, 297] width 12 height 29
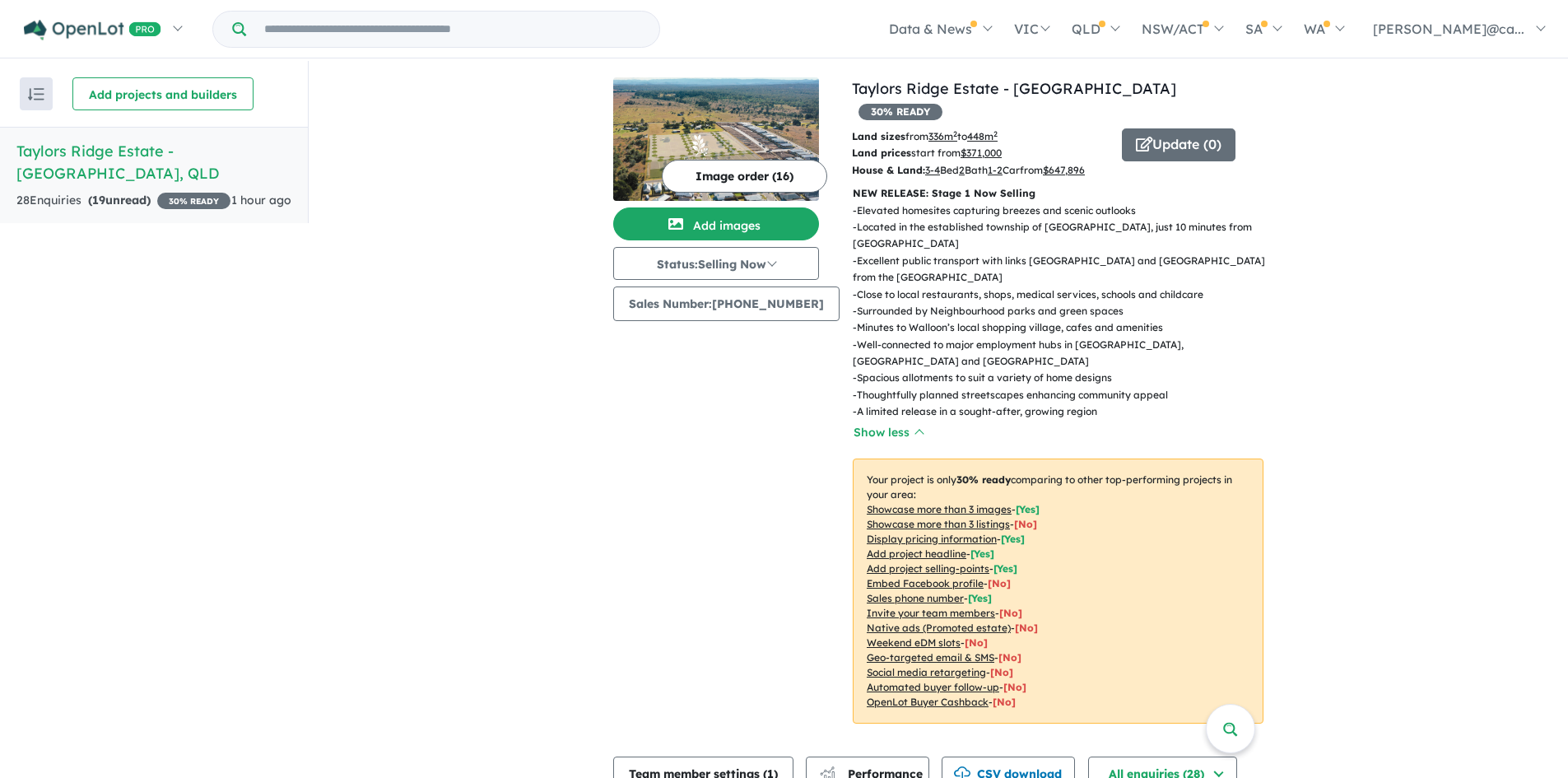
scroll to position [176, 0]
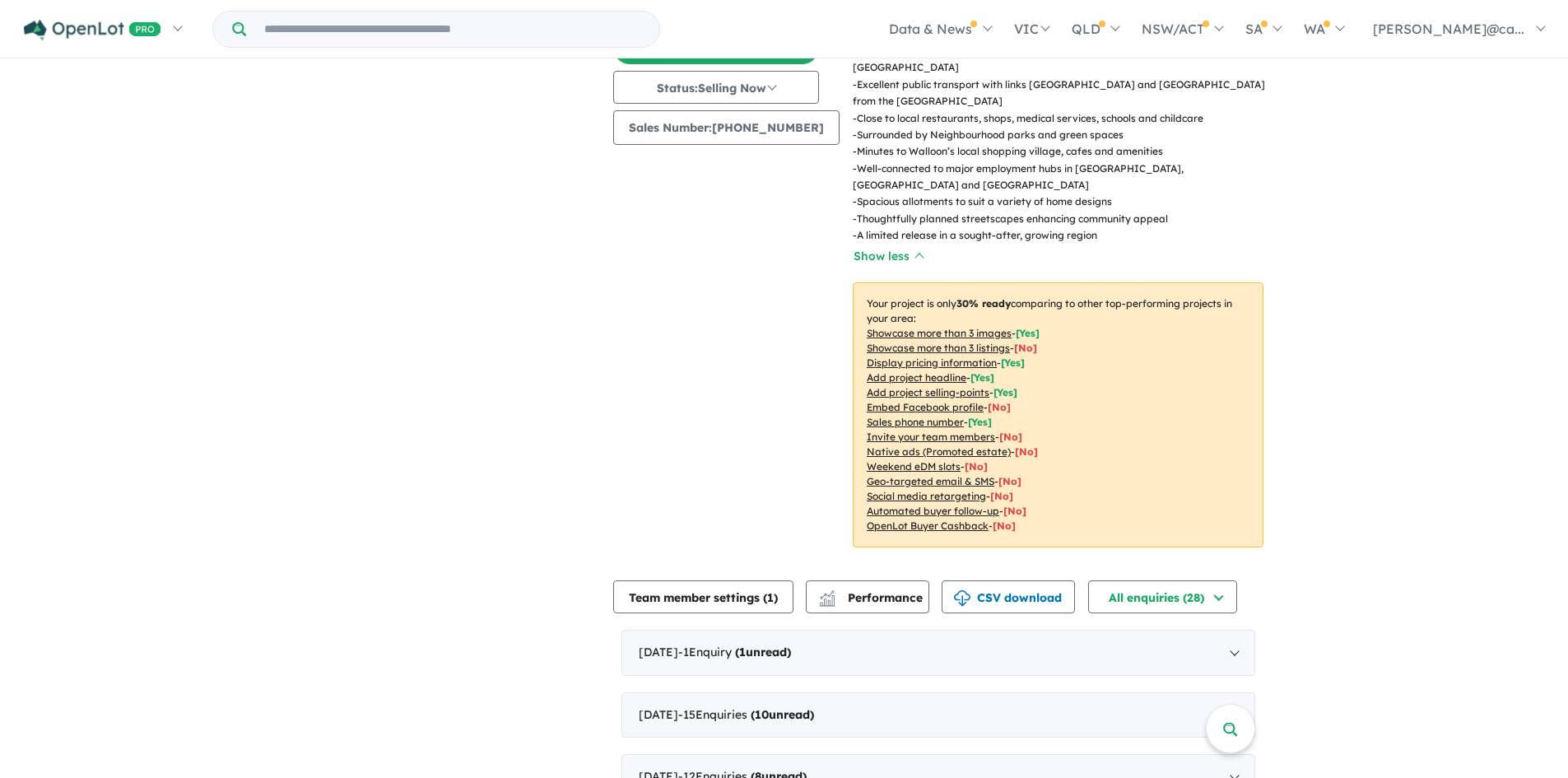
click at [927, 505] on u "Automated buyer follow-up" at bounding box center [934, 511] width 132 height 12
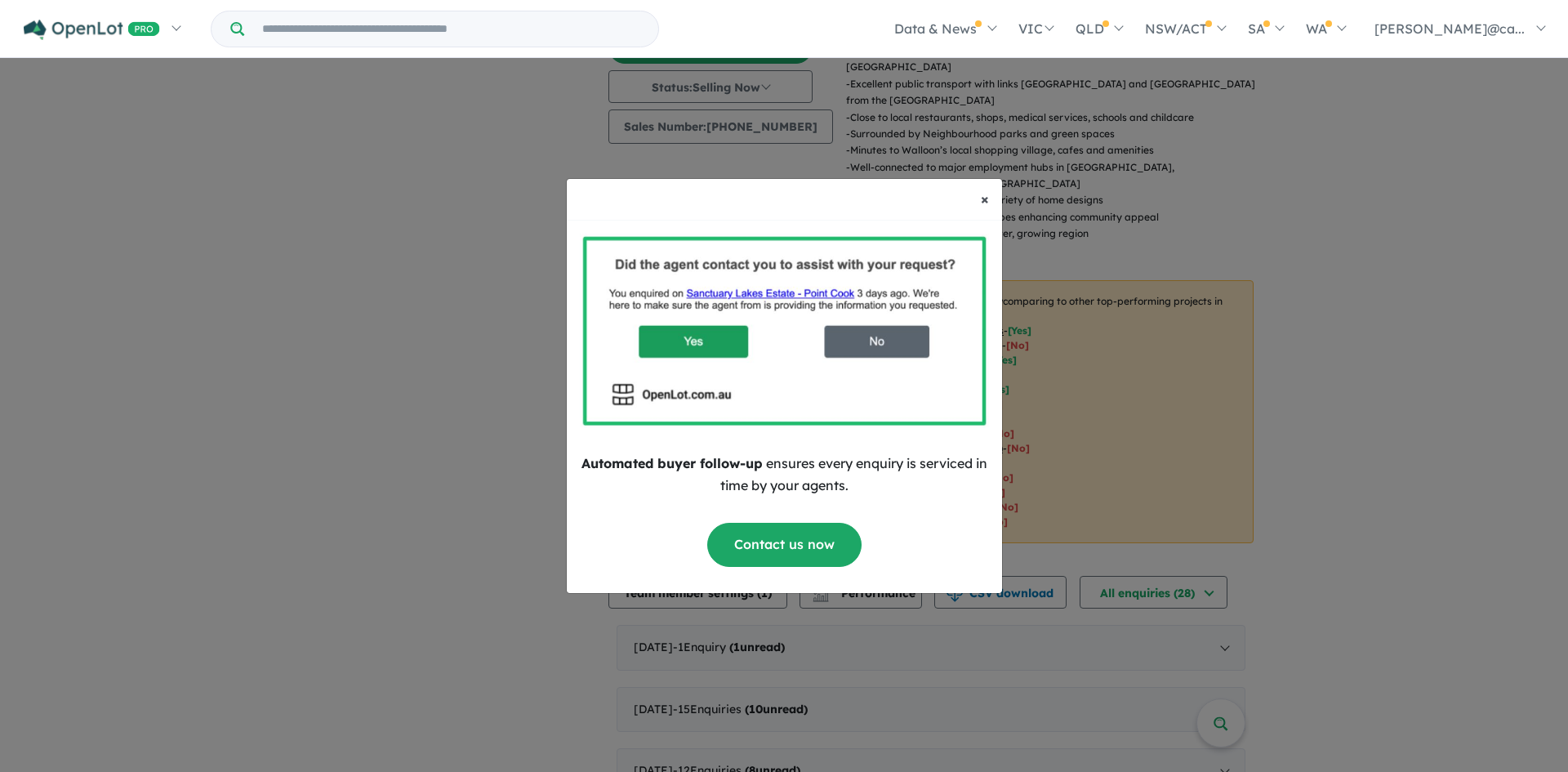
click at [983, 199] on span "×" at bounding box center [985, 198] width 8 height 18
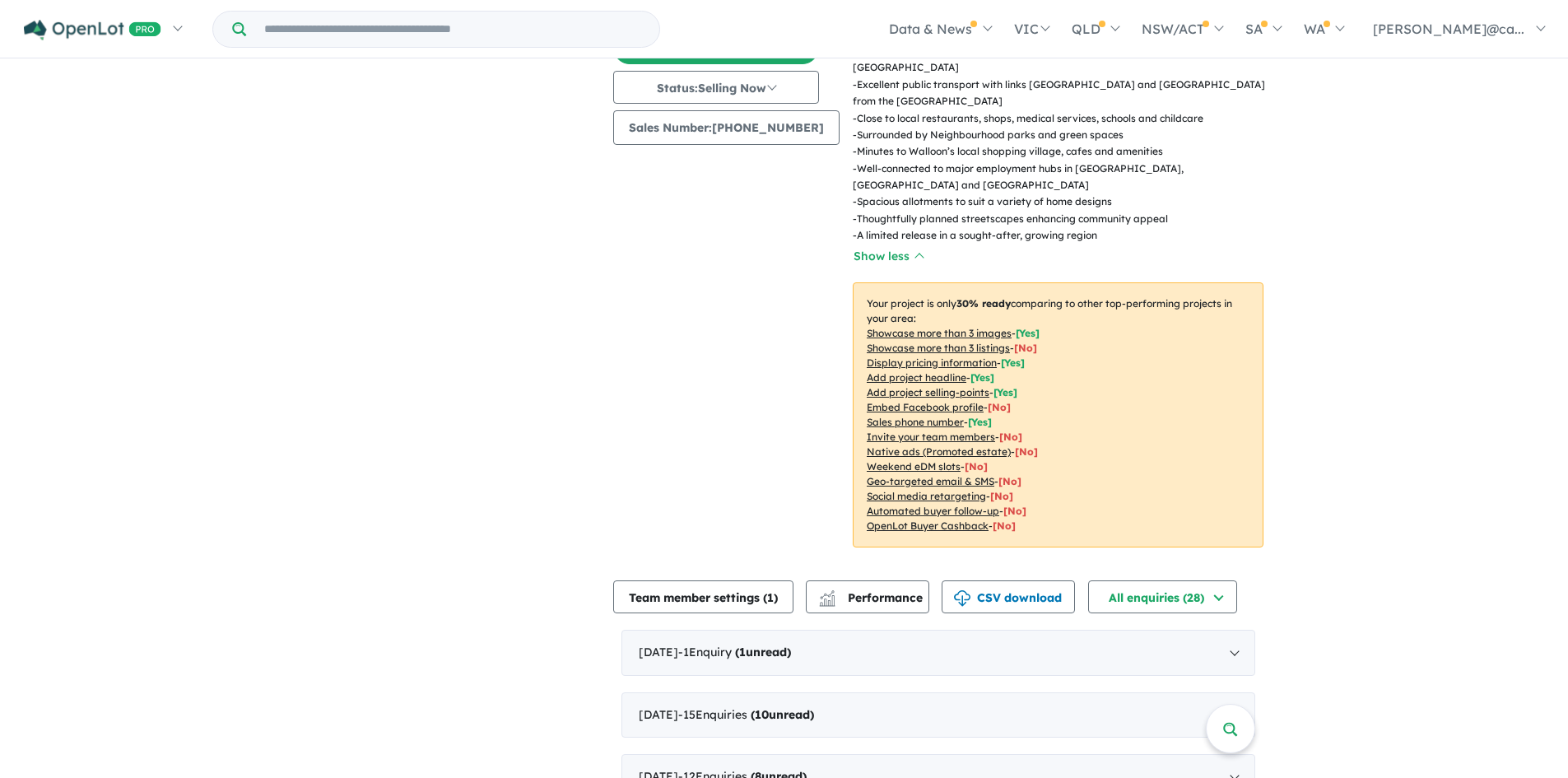
click at [902, 520] on u "OpenLot Buyer Cashback" at bounding box center [928, 526] width 122 height 12
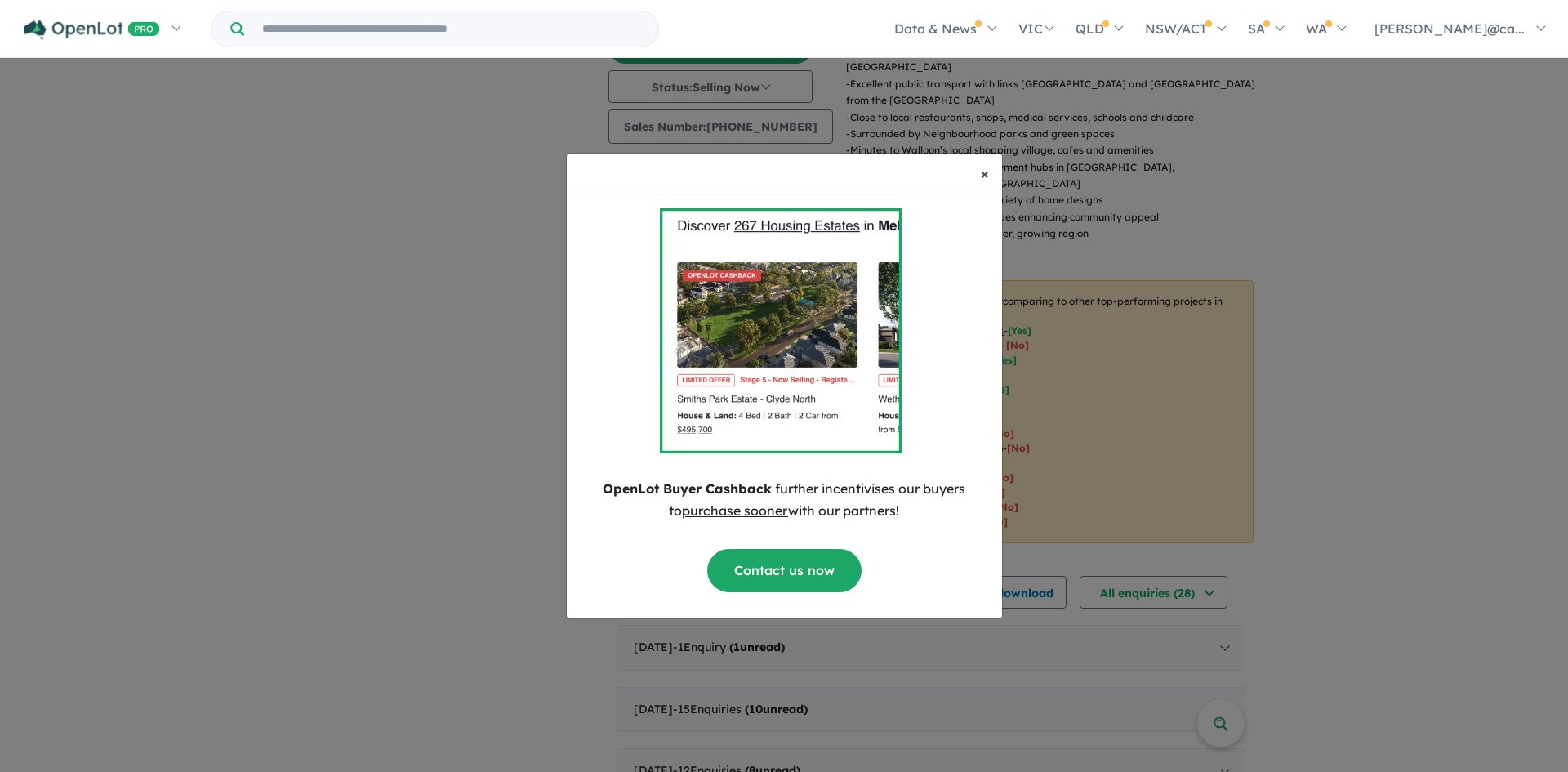
click at [982, 175] on span "×" at bounding box center [985, 173] width 8 height 18
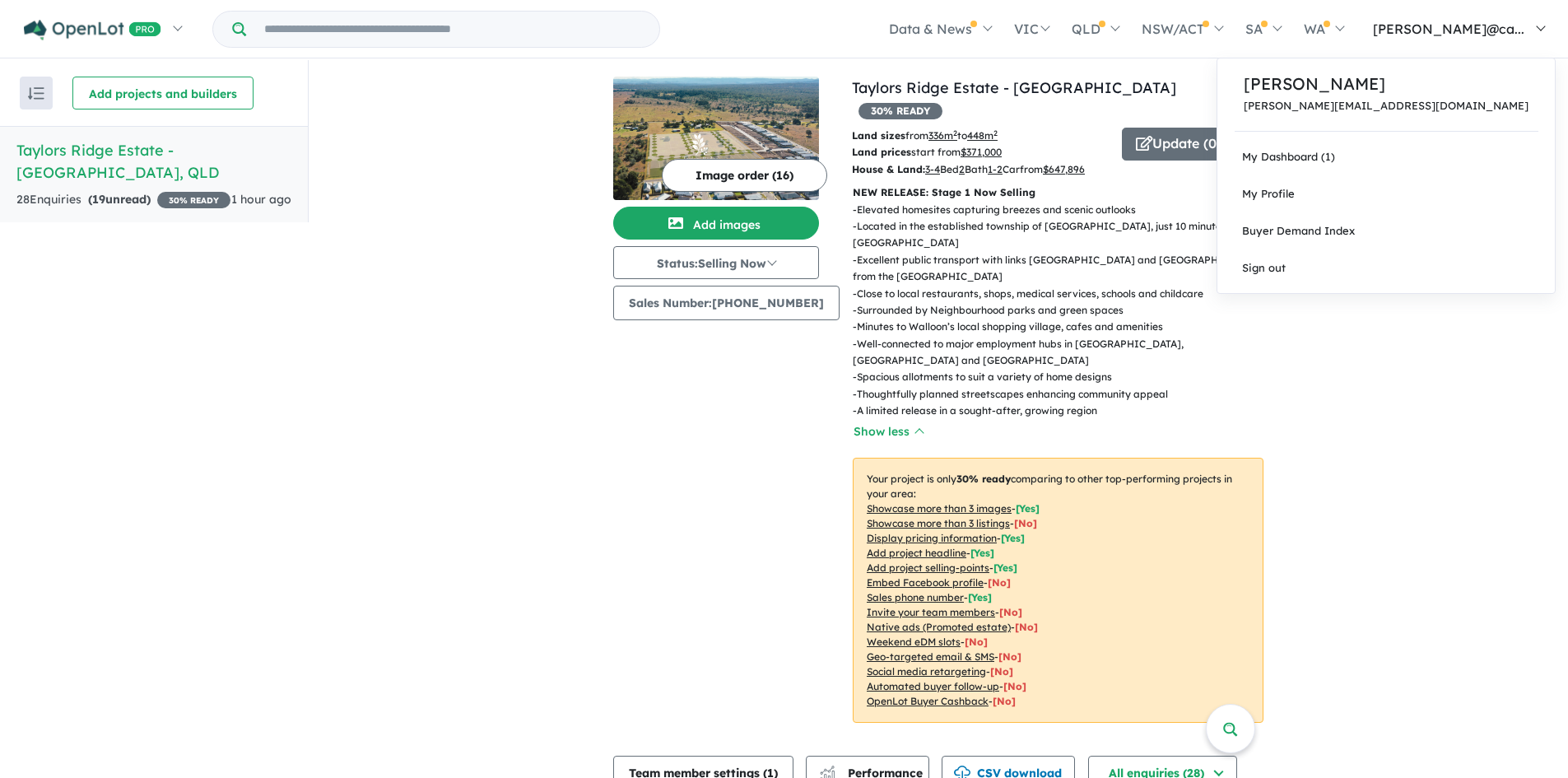
scroll to position [0, 0]
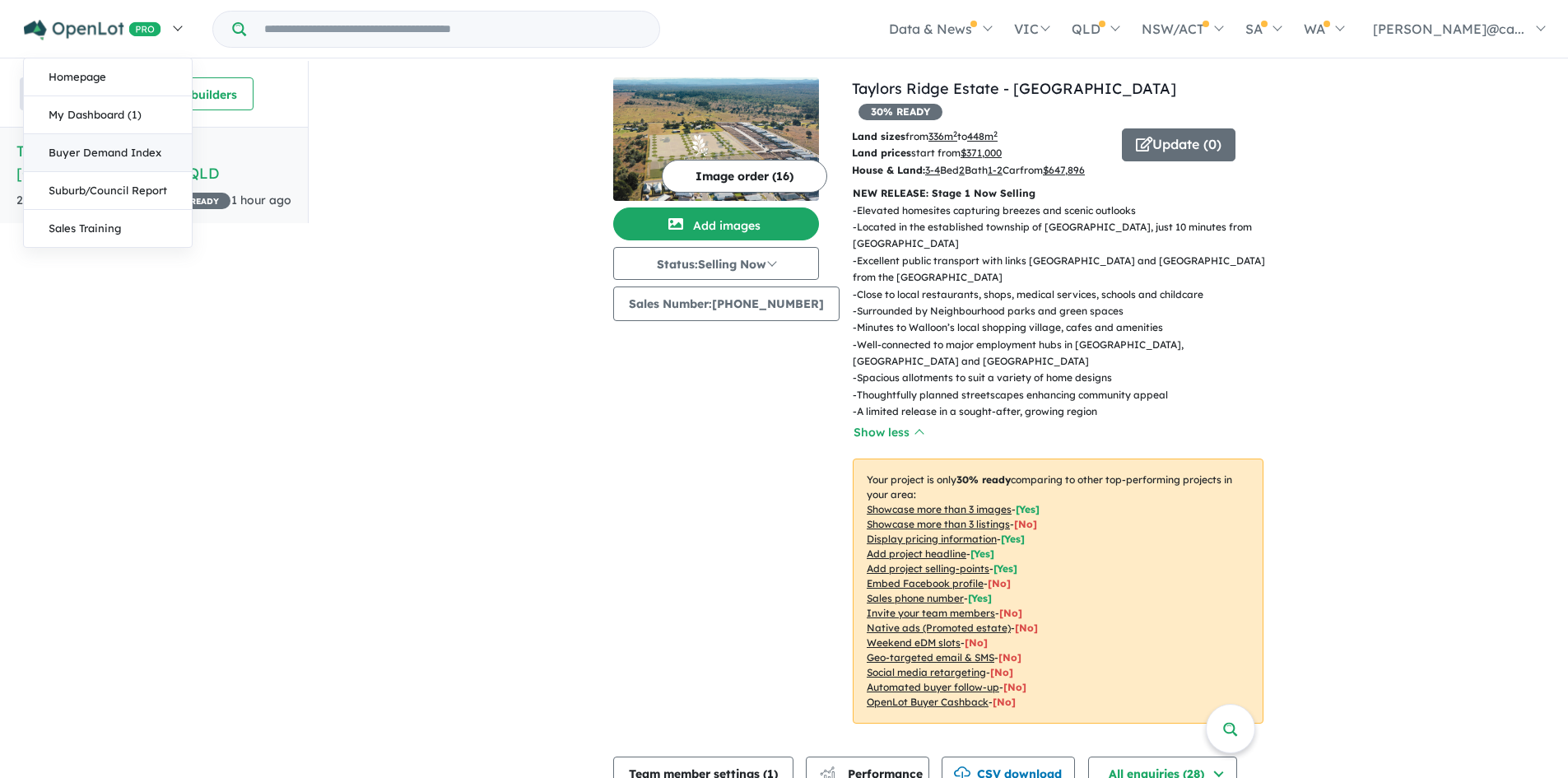
click at [71, 160] on link "Buyer Demand Index" at bounding box center [108, 153] width 168 height 38
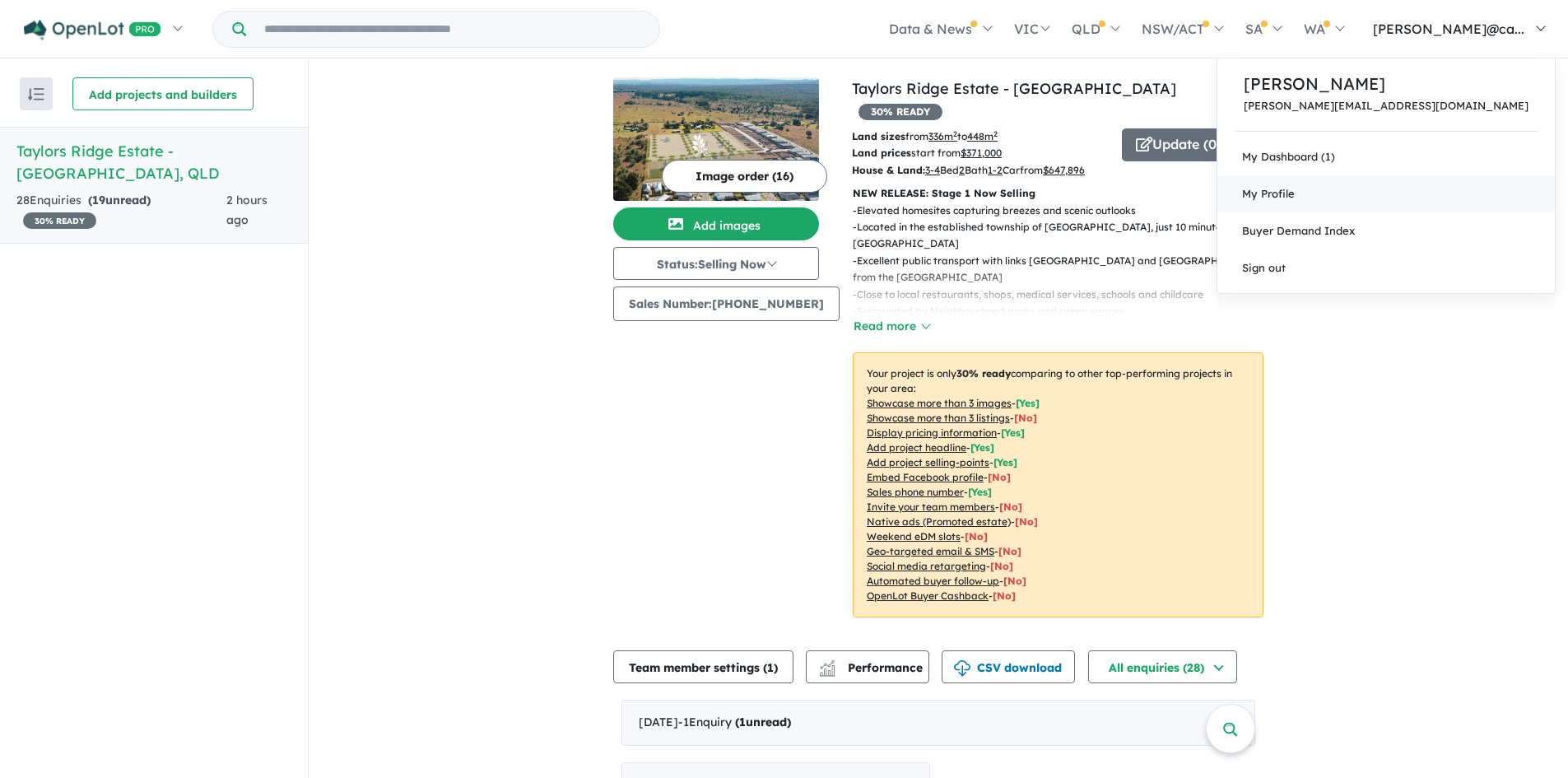
click at [1414, 188] on link "My Profile" at bounding box center [1386, 194] width 338 height 37
